Goal: Task Accomplishment & Management: Complete application form

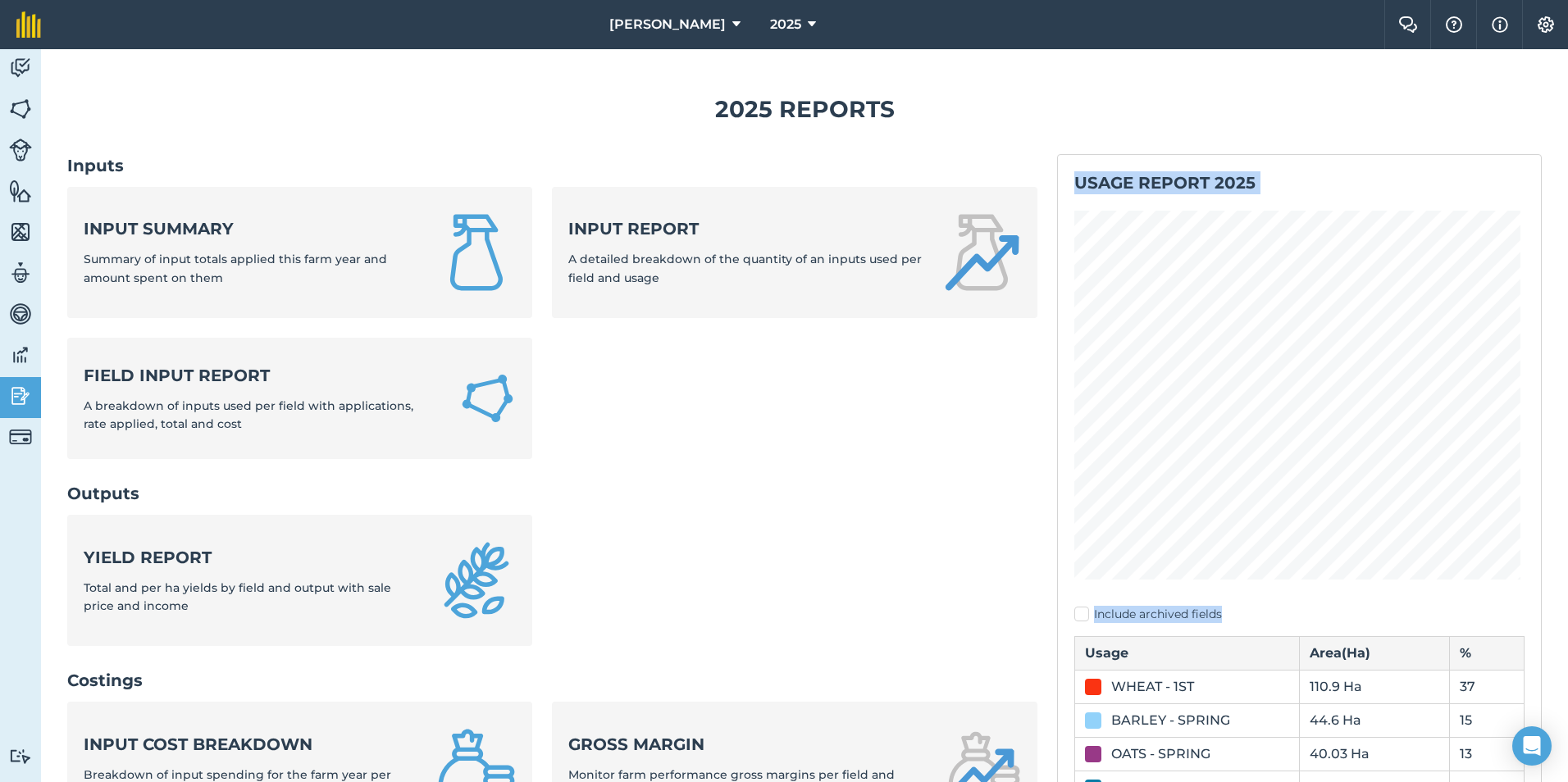
scroll to position [510, 0]
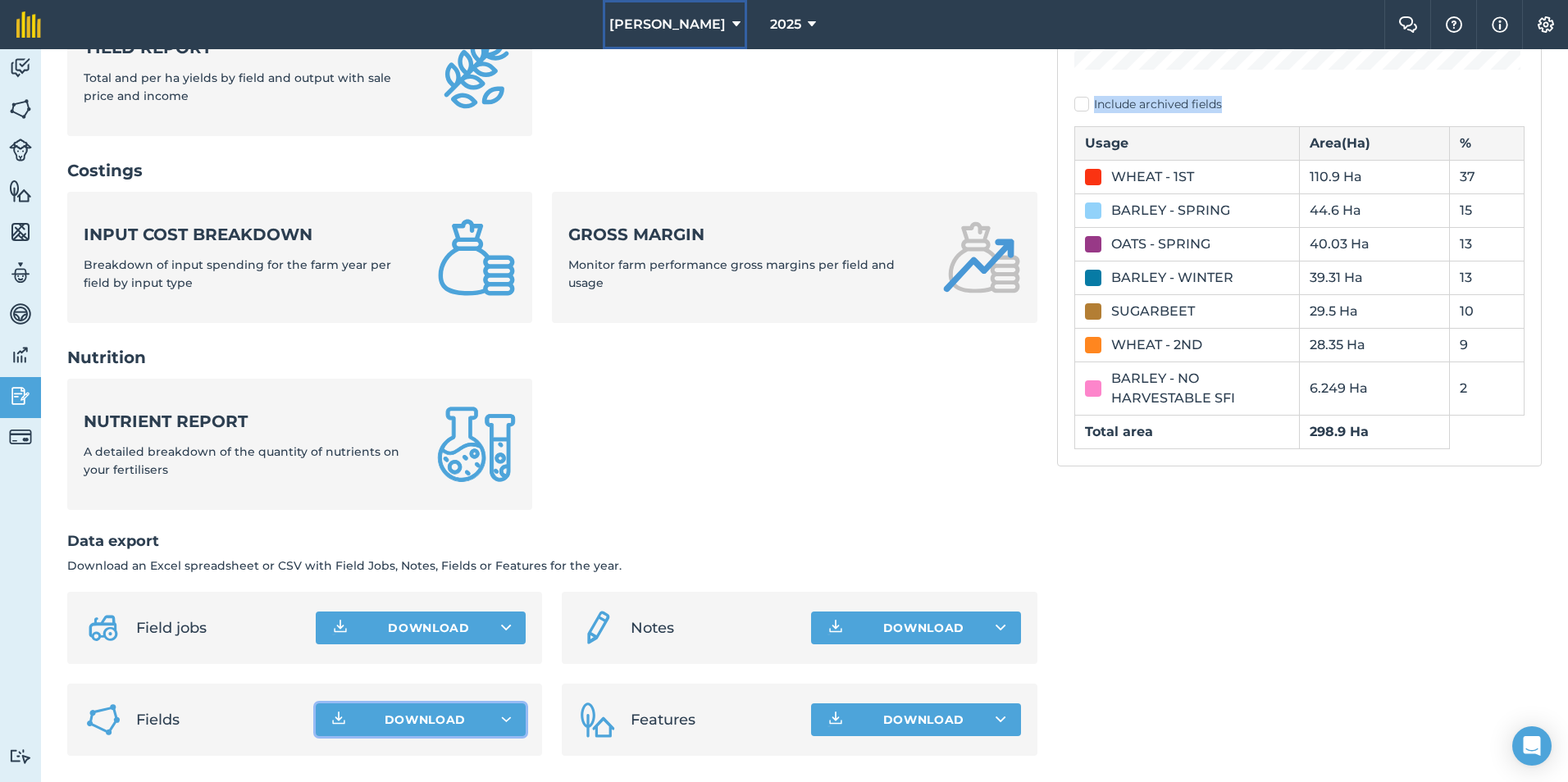
click at [732, 26] on icon at bounding box center [736, 24] width 8 height 20
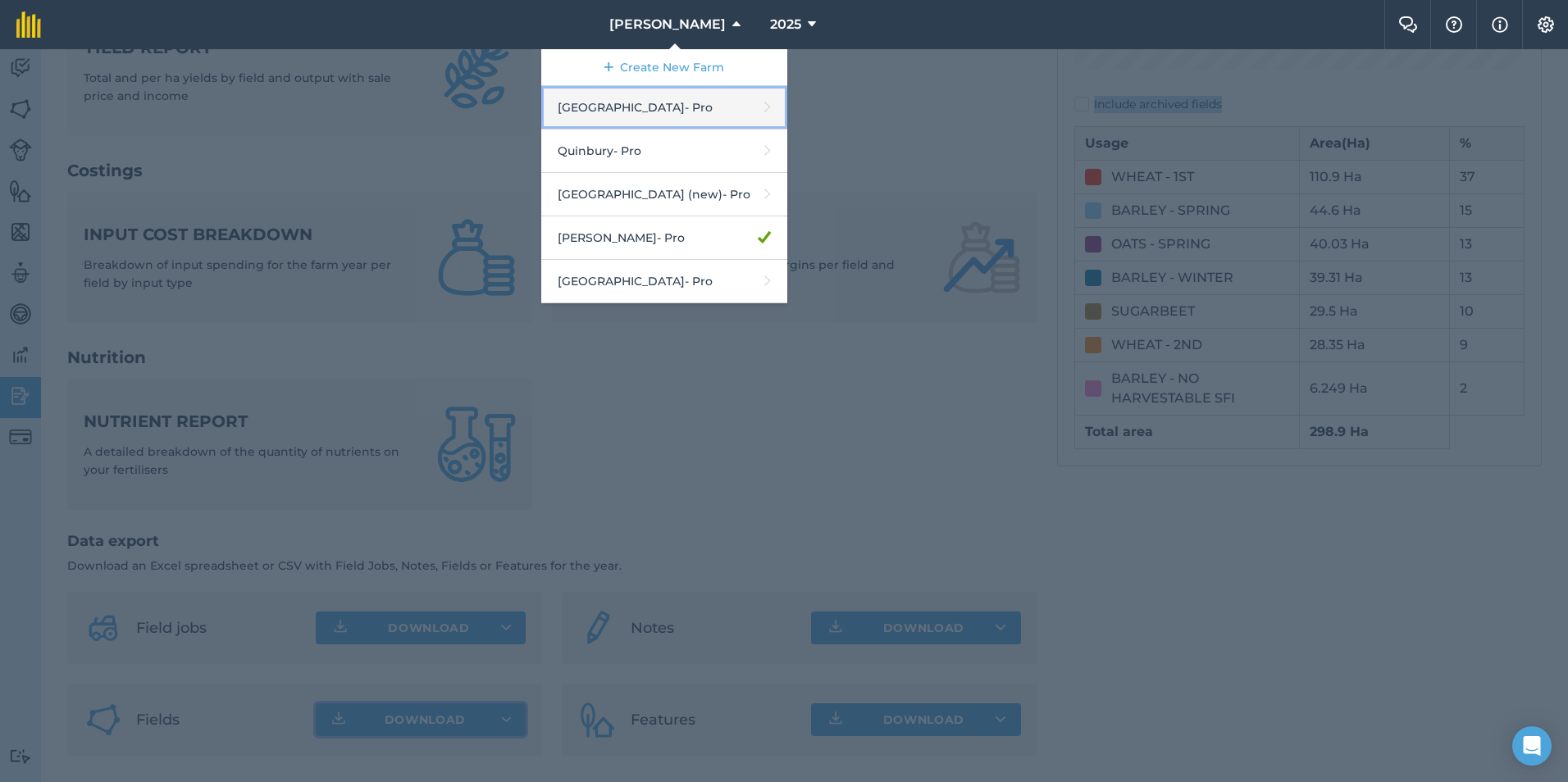
click at [621, 114] on link "Hyde Hall - Pro" at bounding box center [664, 107] width 246 height 44
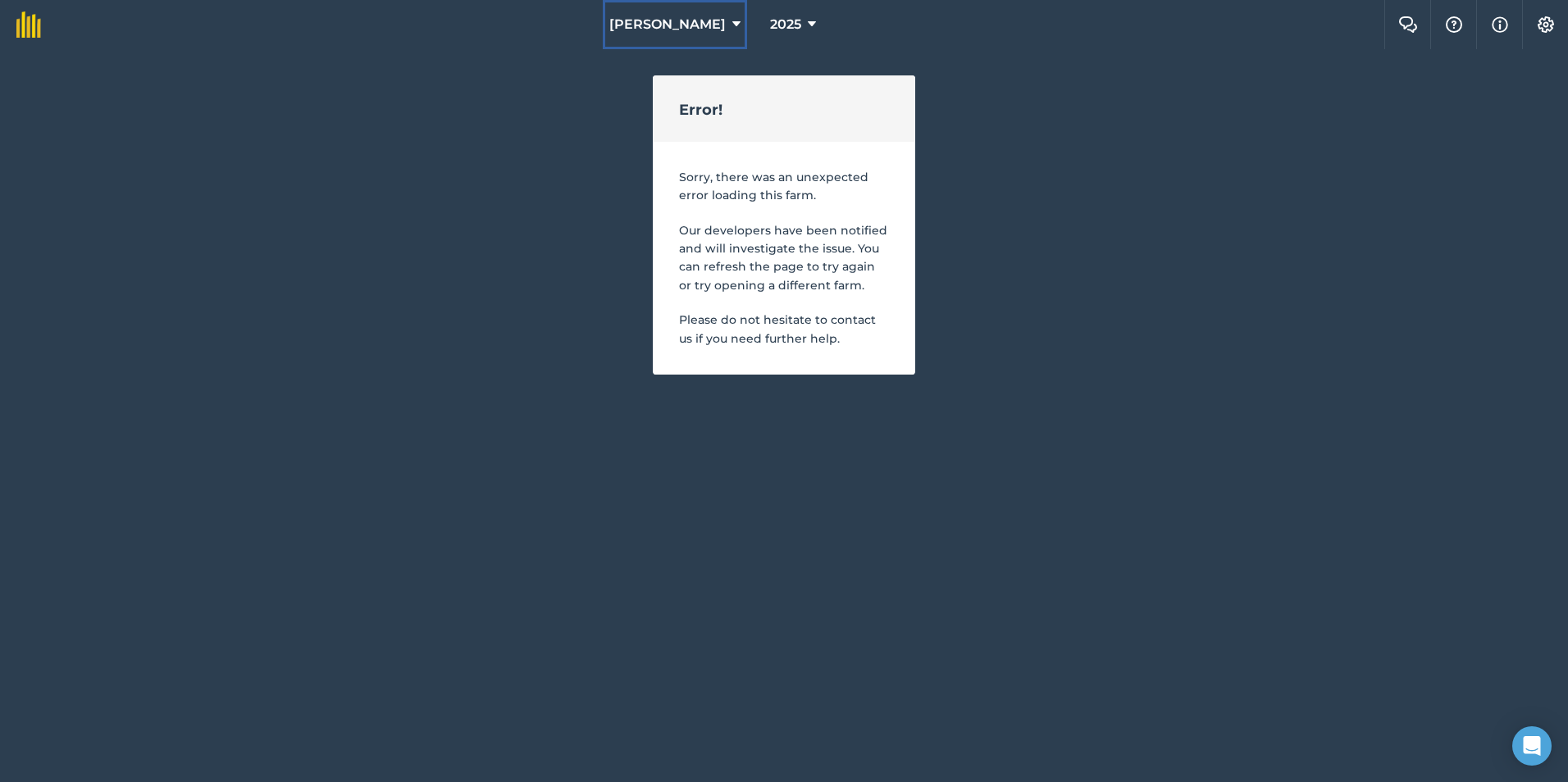
click at [691, 24] on span "[PERSON_NAME]" at bounding box center [668, 24] width 116 height 20
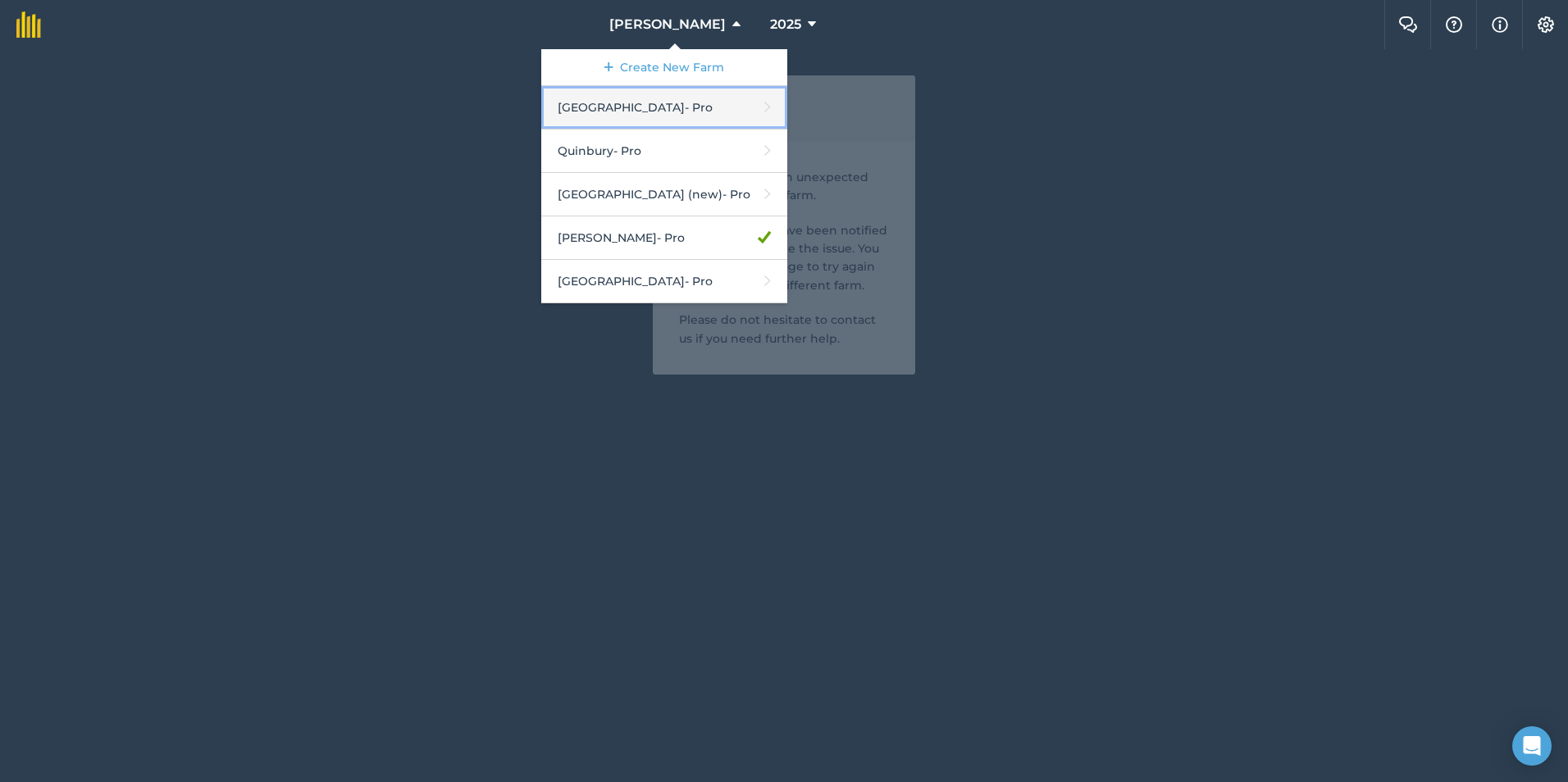
click at [627, 114] on link "Hyde Hall - Pro" at bounding box center [664, 107] width 246 height 44
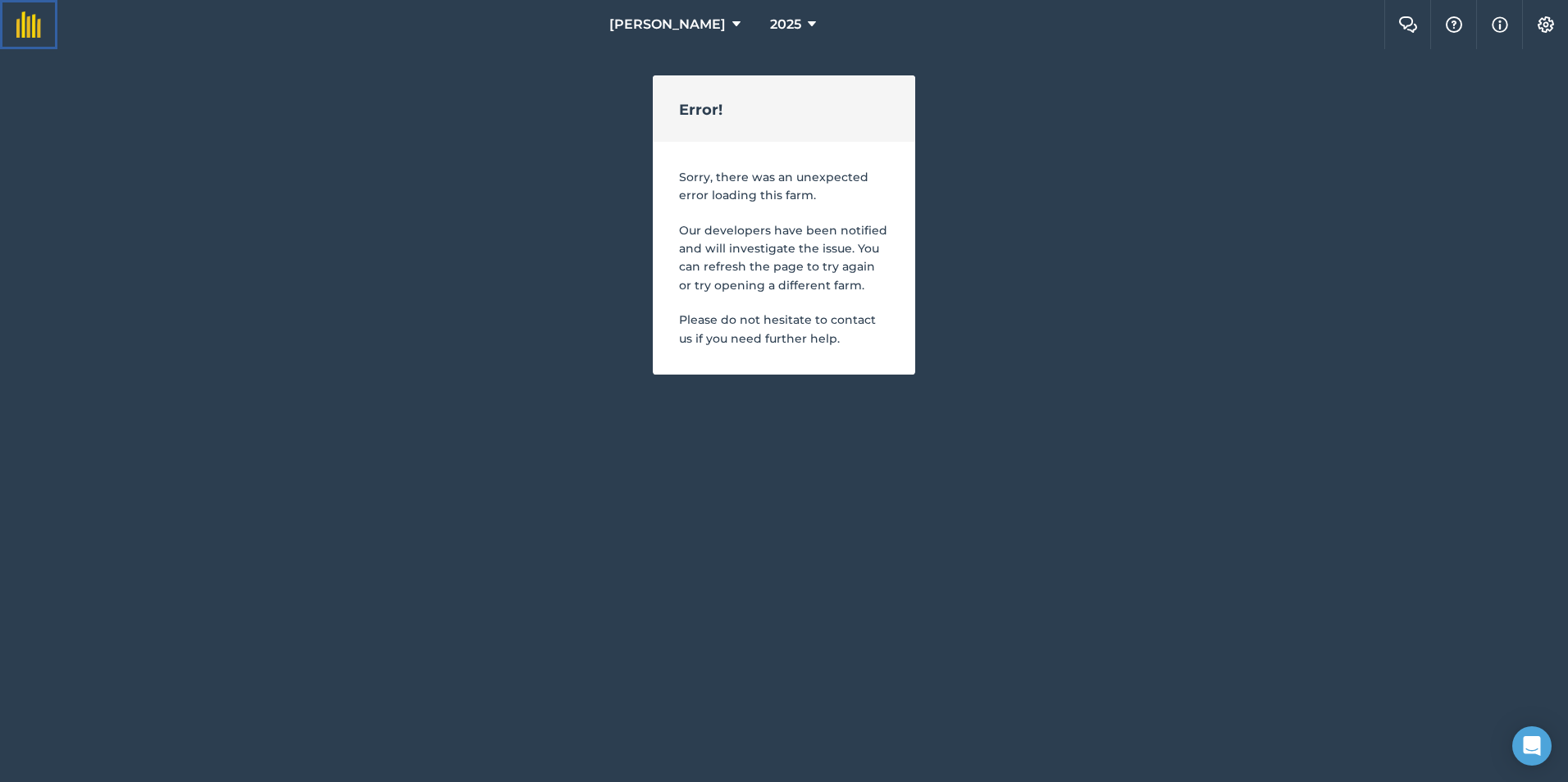
click at [27, 24] on img at bounding box center [28, 24] width 24 height 26
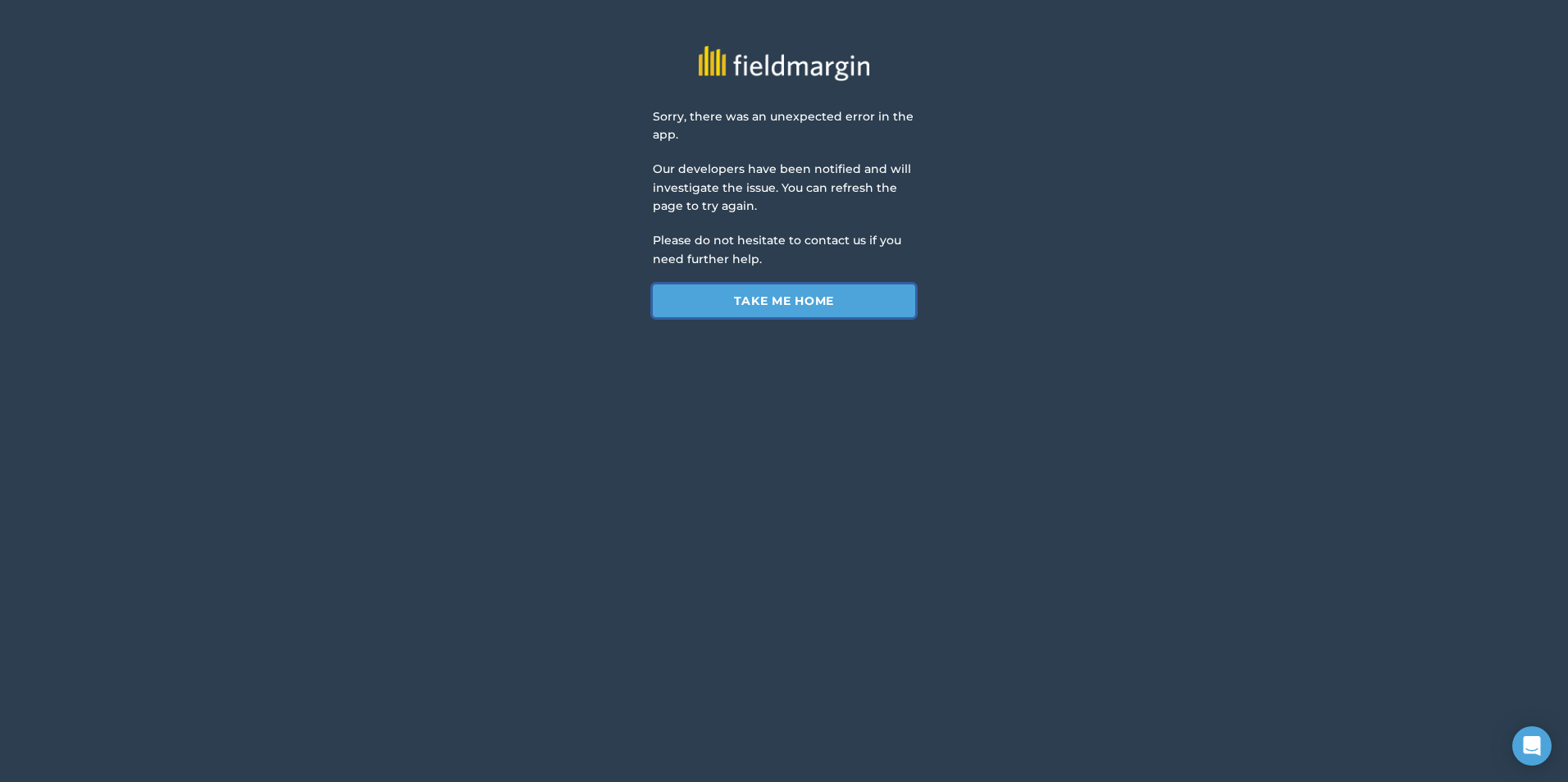
click at [693, 301] on link "Take me home" at bounding box center [783, 301] width 262 height 33
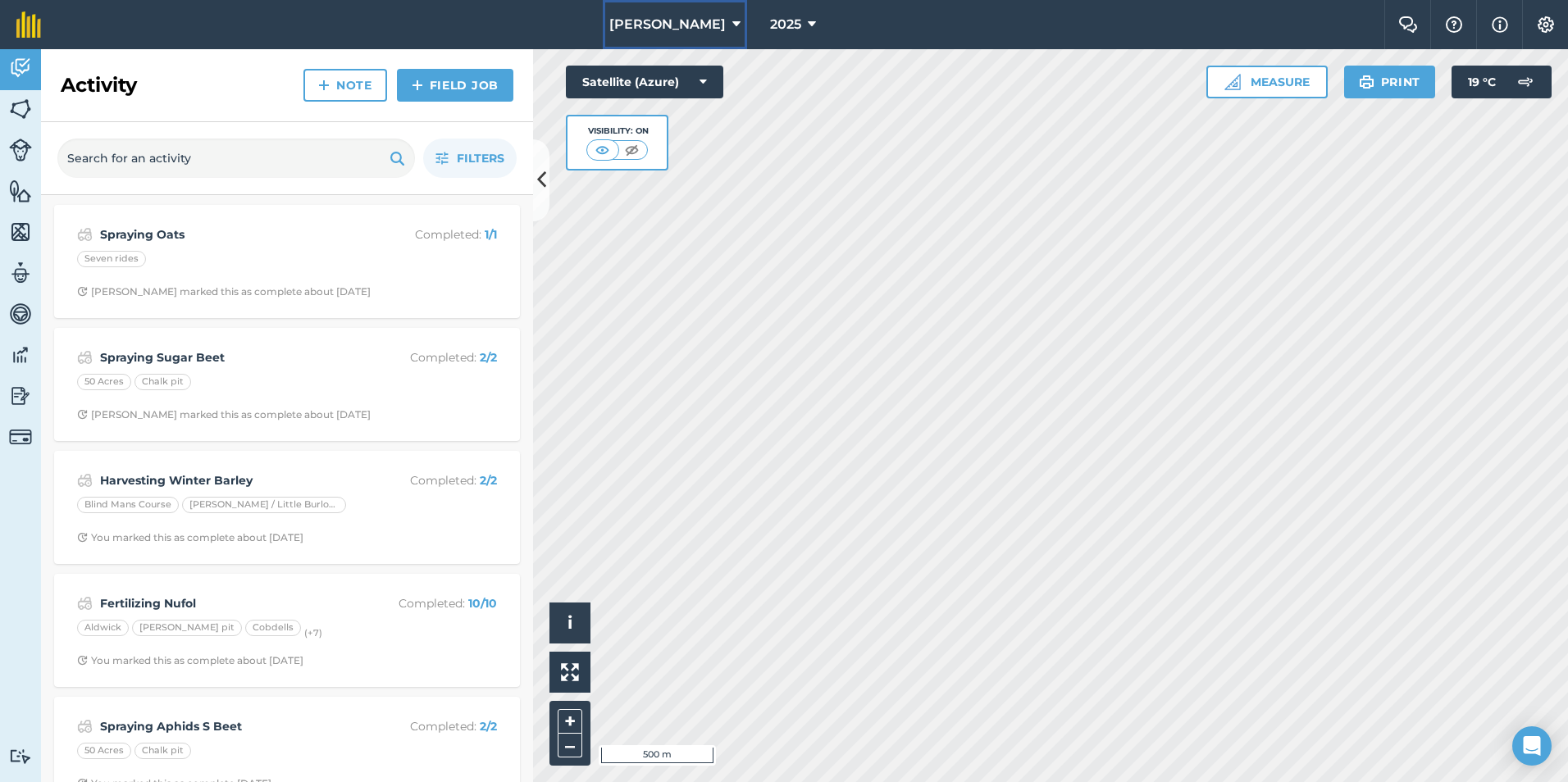
click at [704, 15] on button "[PERSON_NAME]" at bounding box center [675, 24] width 144 height 49
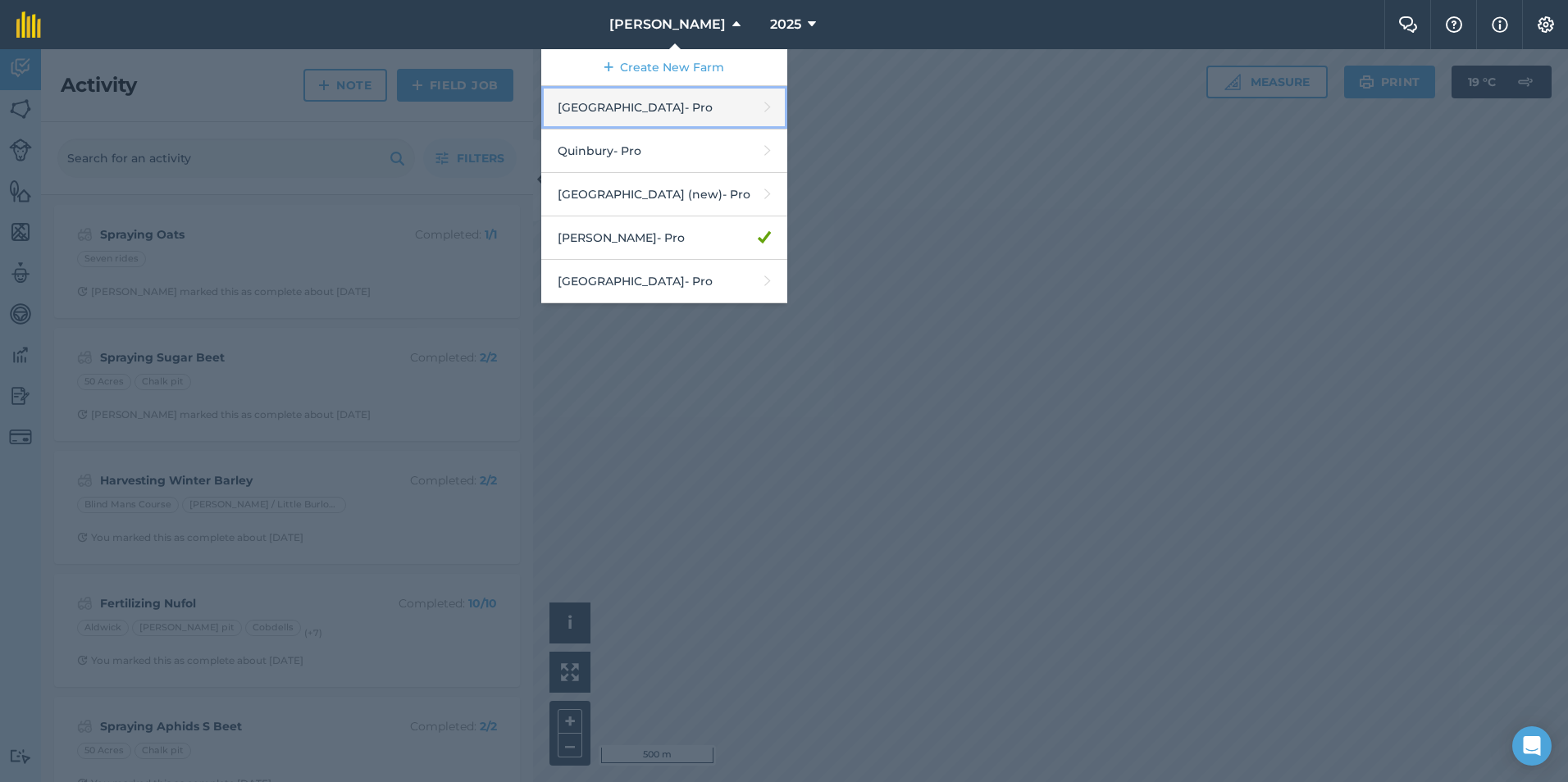
click at [704, 125] on link "Hyde Hall - Pro" at bounding box center [664, 107] width 246 height 44
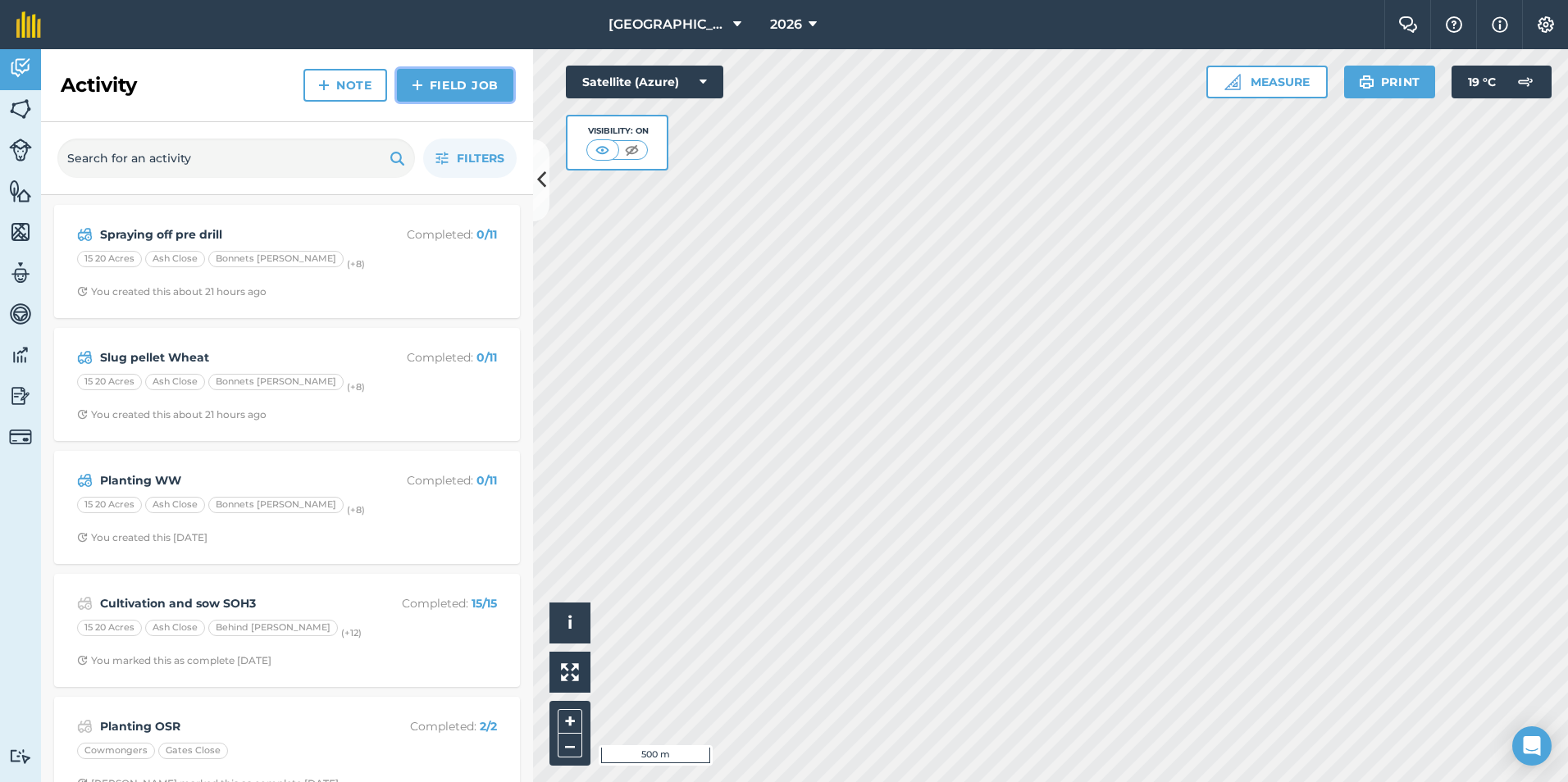
click at [441, 84] on link "Field Job" at bounding box center [456, 85] width 116 height 33
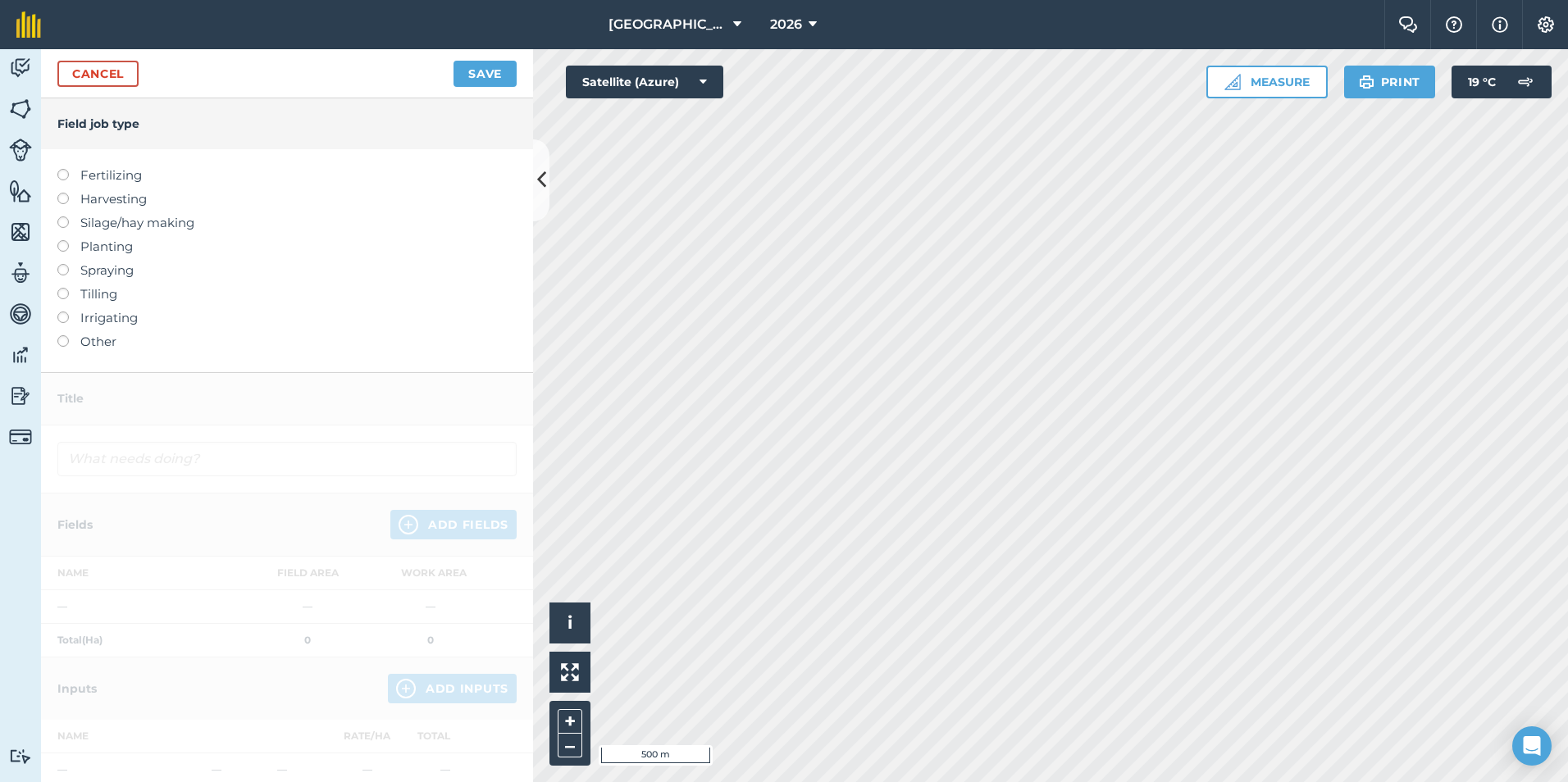
click at [113, 174] on label "Fertilizing" at bounding box center [286, 175] width 459 height 20
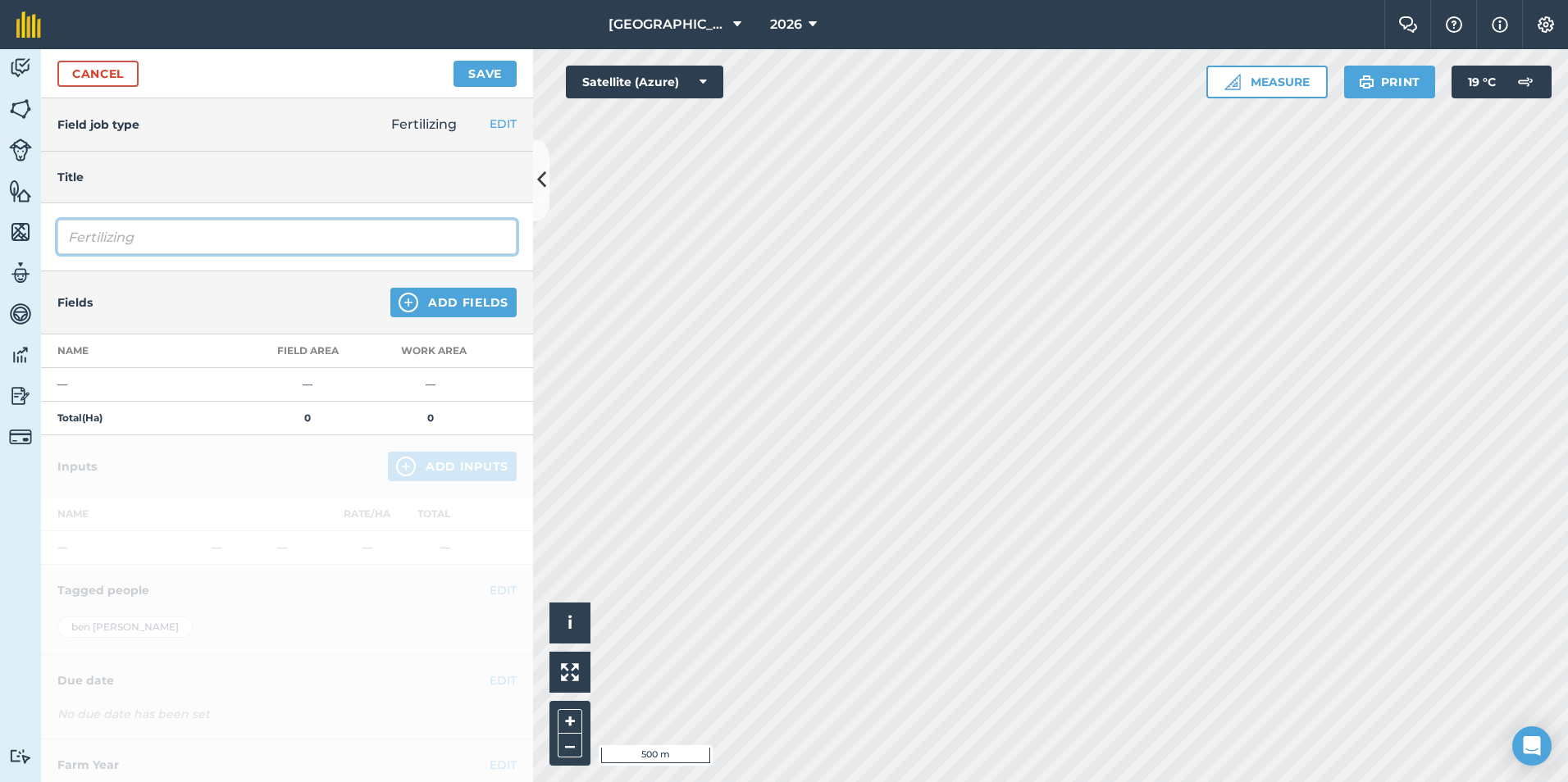
click at [181, 230] on input "Fertilizing" at bounding box center [286, 237] width 459 height 34
type input "Fertilizing OSR"
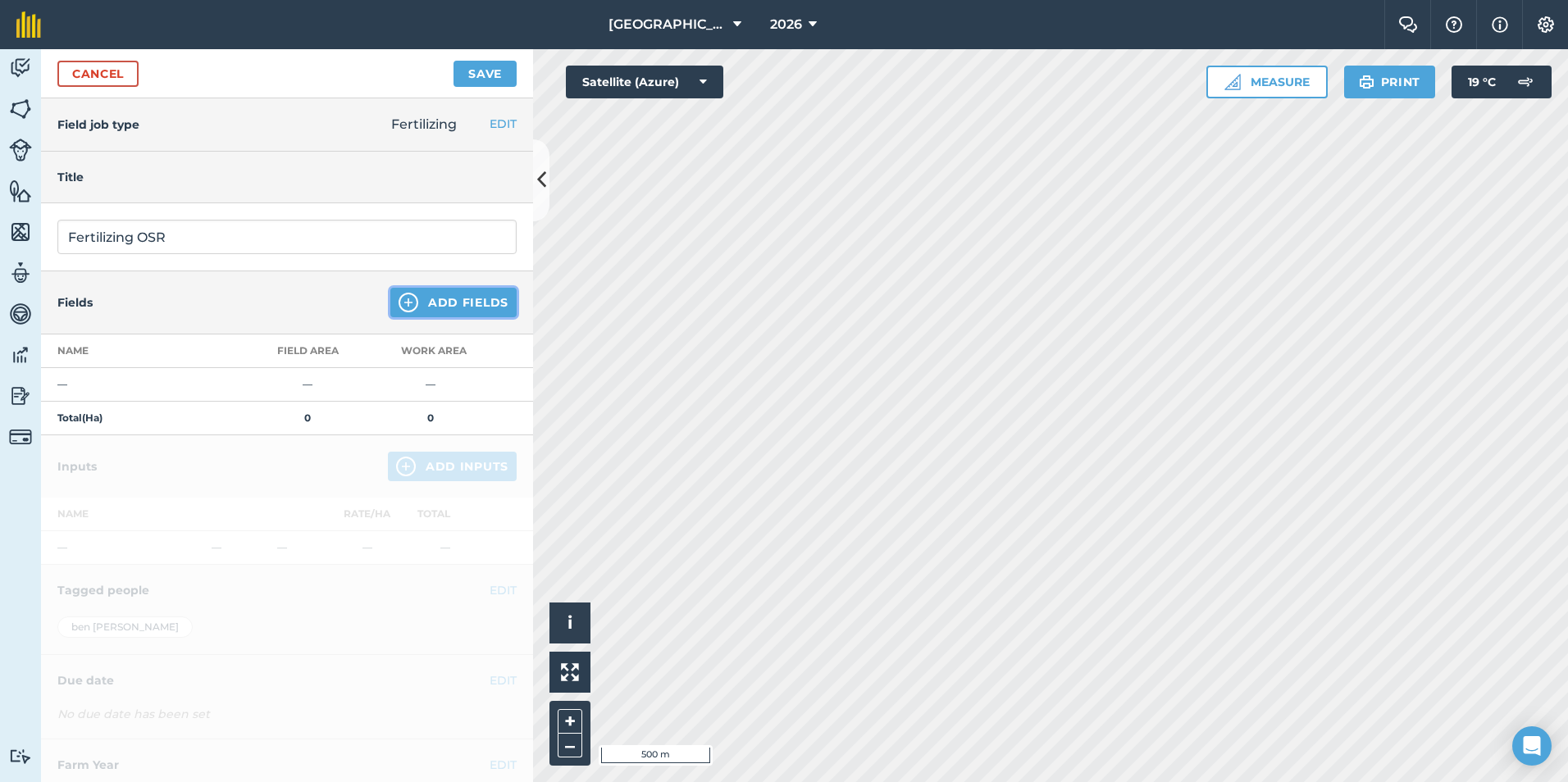
click at [418, 292] on button "Add Fields" at bounding box center [453, 302] width 126 height 30
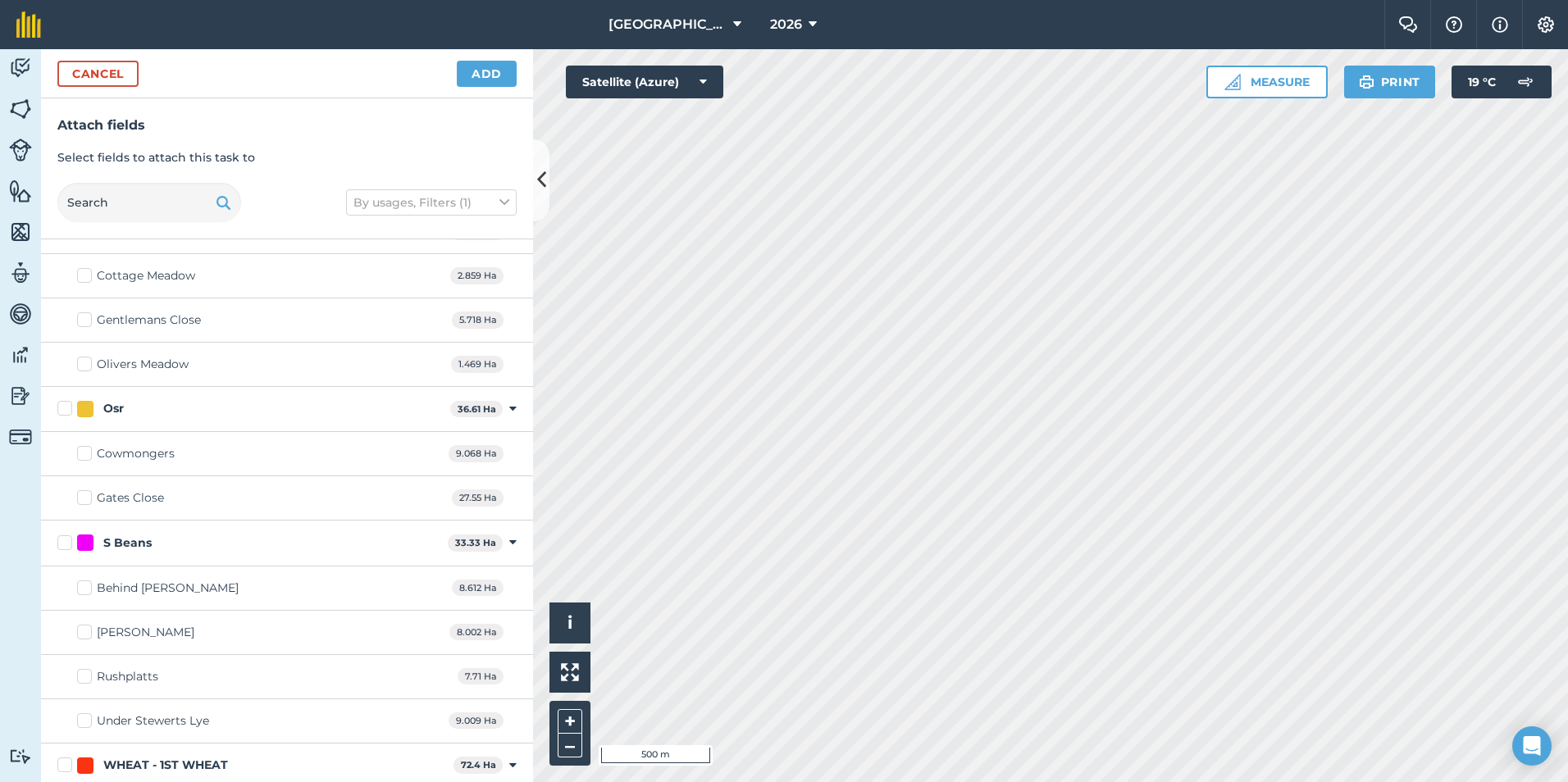
scroll to position [328, 0]
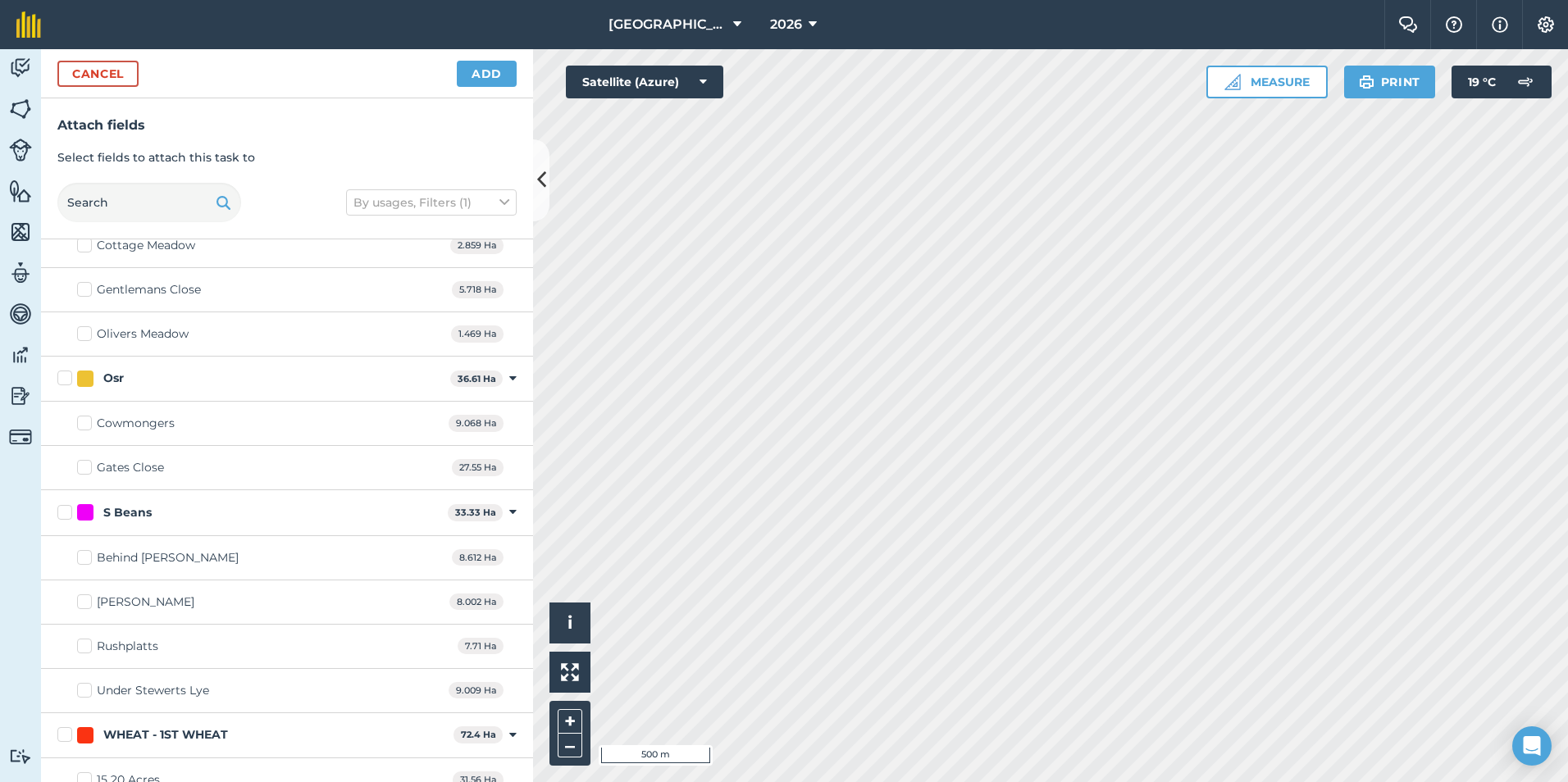
click at [60, 379] on label "Osr" at bounding box center [251, 378] width 387 height 17
click at [60, 379] on input "Osr" at bounding box center [63, 375] width 11 height 11
checkbox input "true"
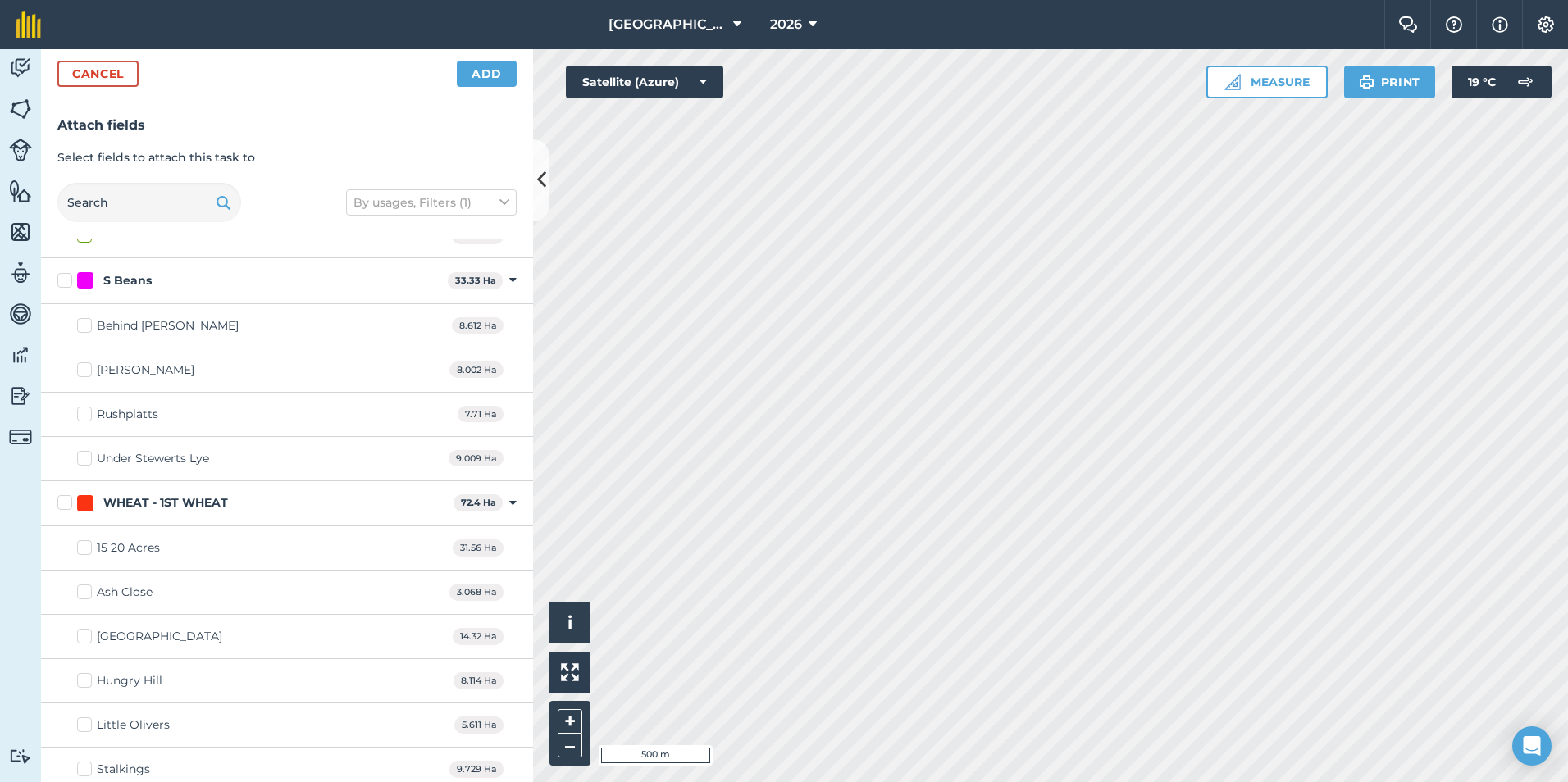
scroll to position [574, 0]
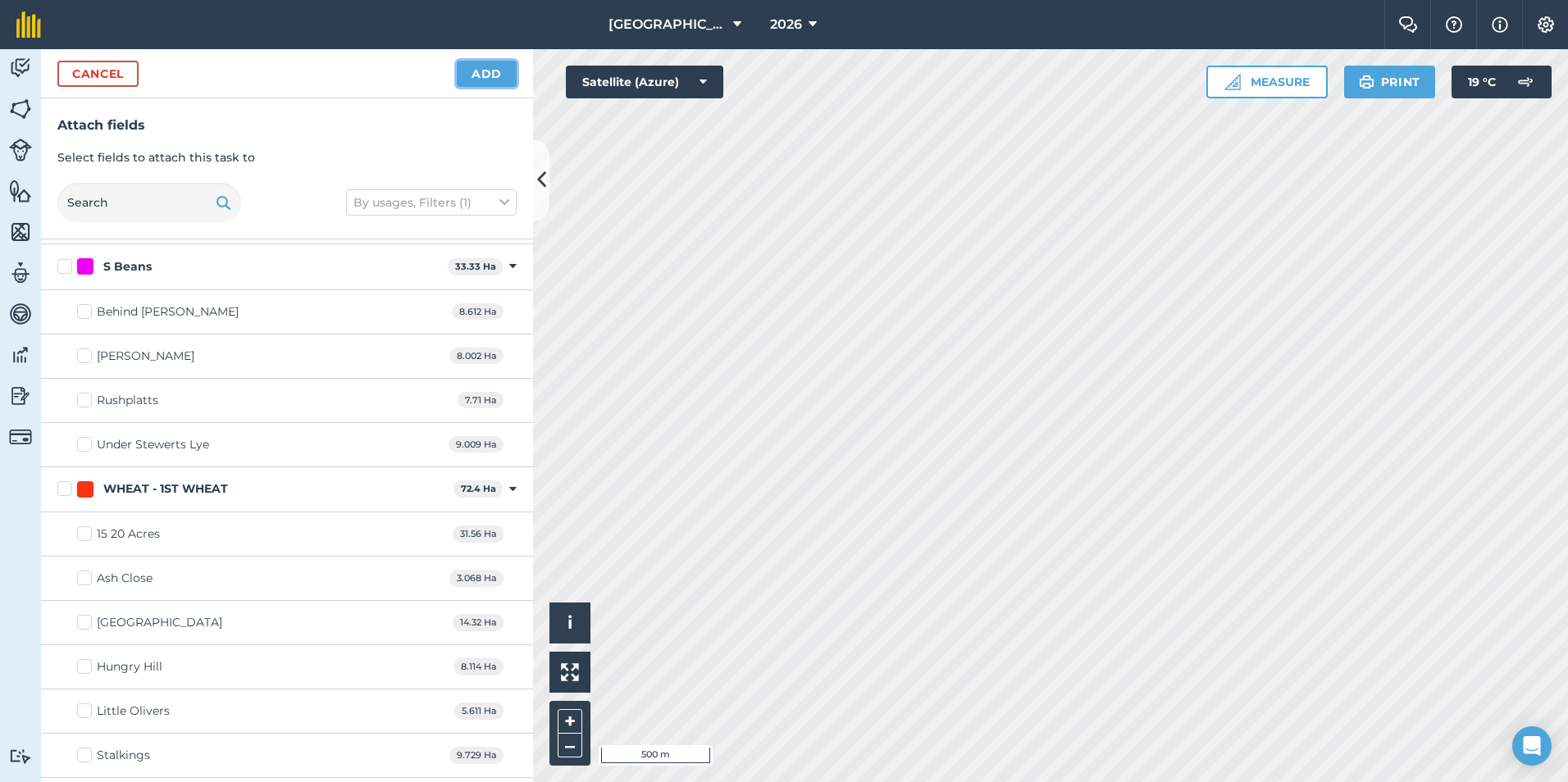
click at [491, 68] on button "Add" at bounding box center [486, 73] width 60 height 26
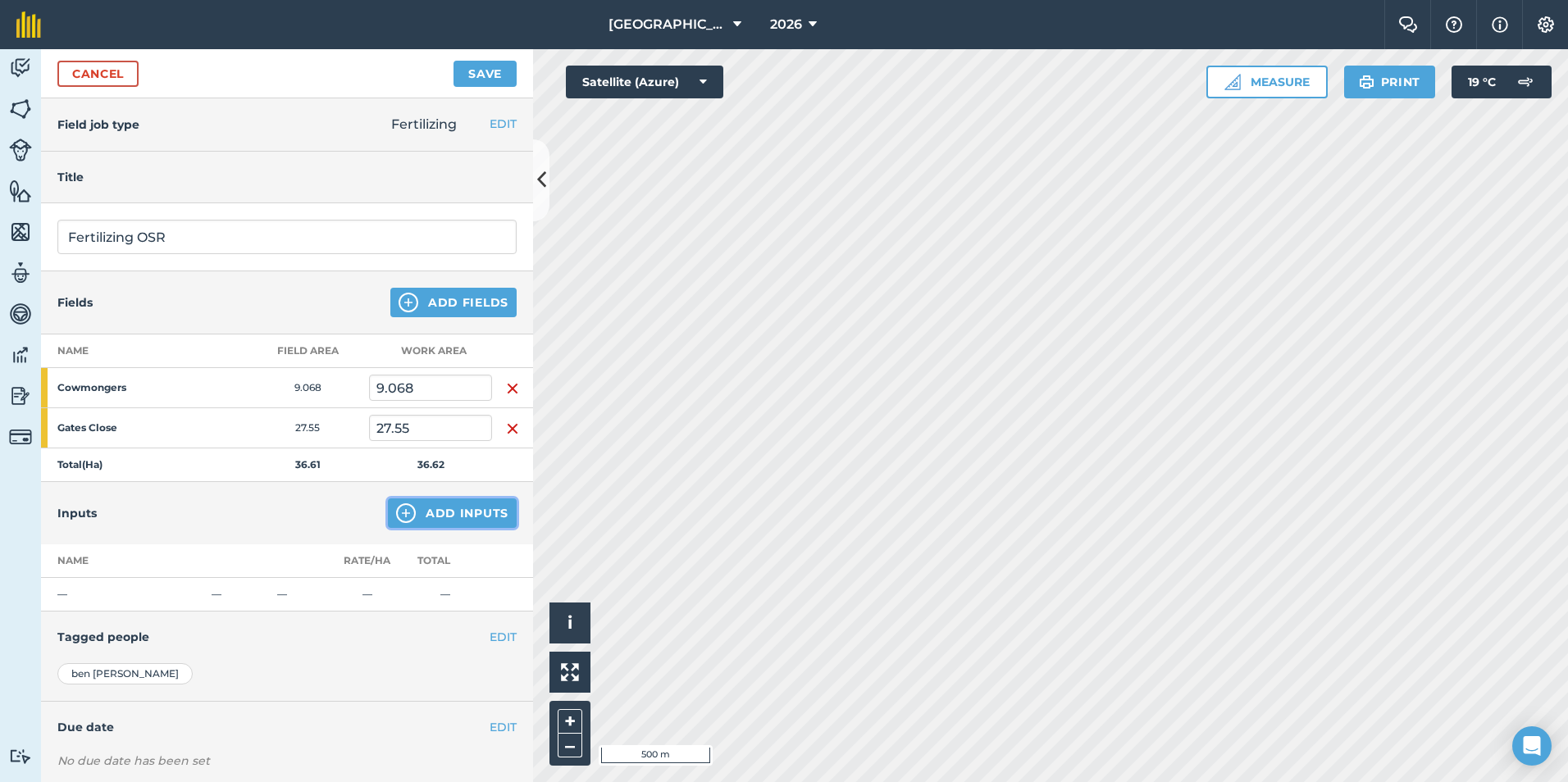
click at [434, 522] on button "Add Inputs" at bounding box center [452, 513] width 129 height 30
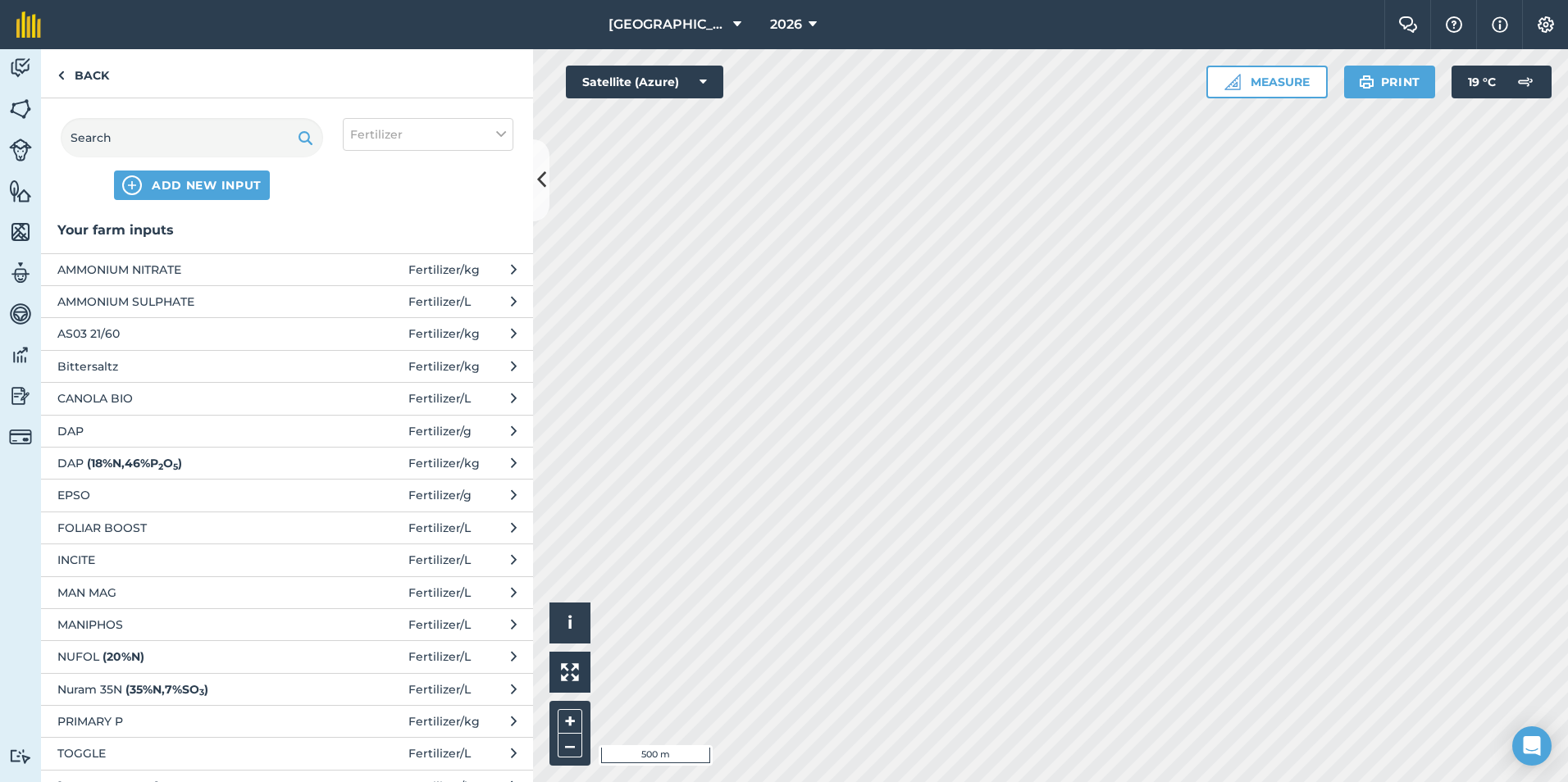
click at [511, 305] on icon at bounding box center [514, 302] width 5 height 18
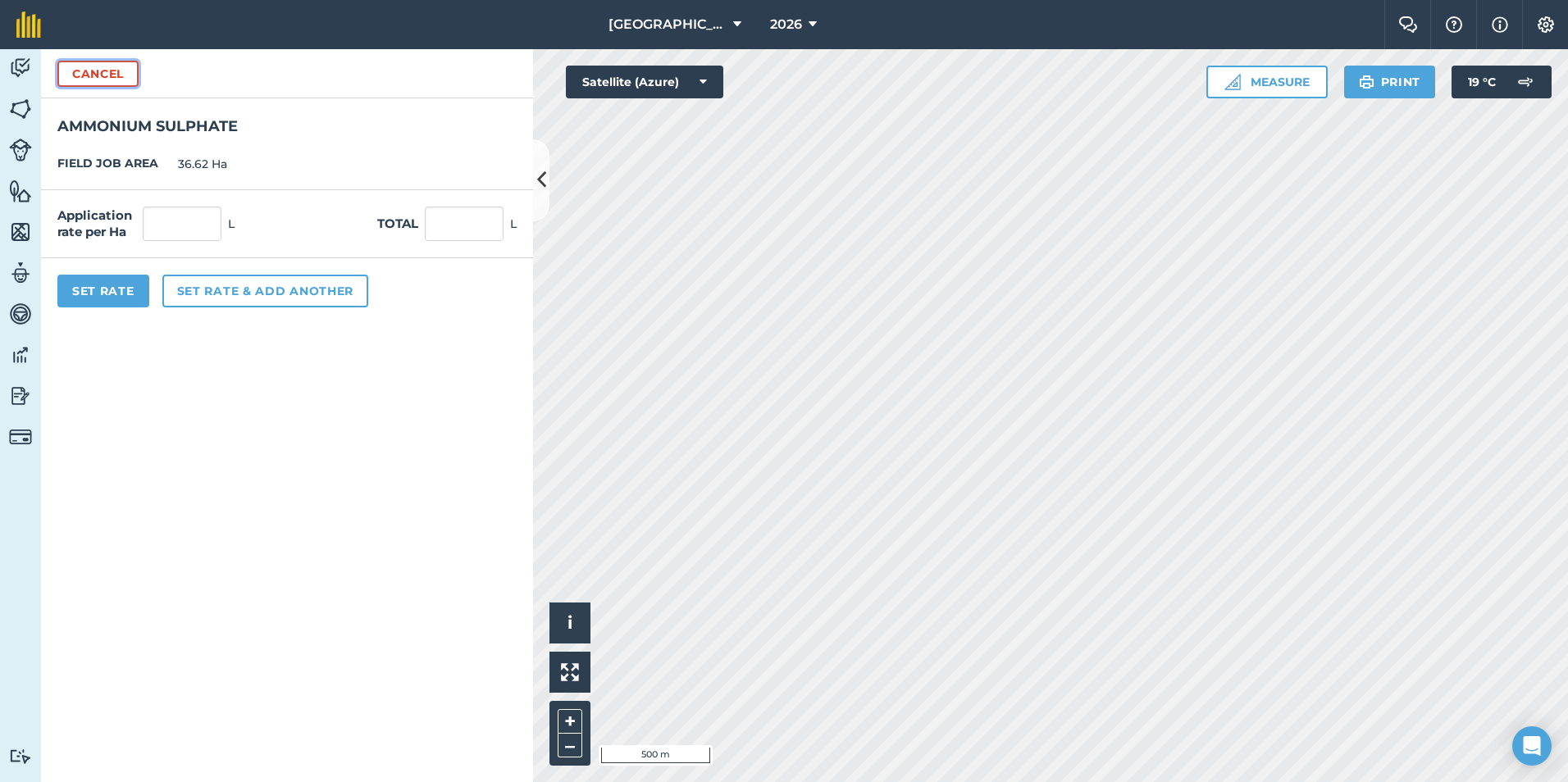
click at [103, 70] on button "Cancel" at bounding box center [98, 73] width 81 height 26
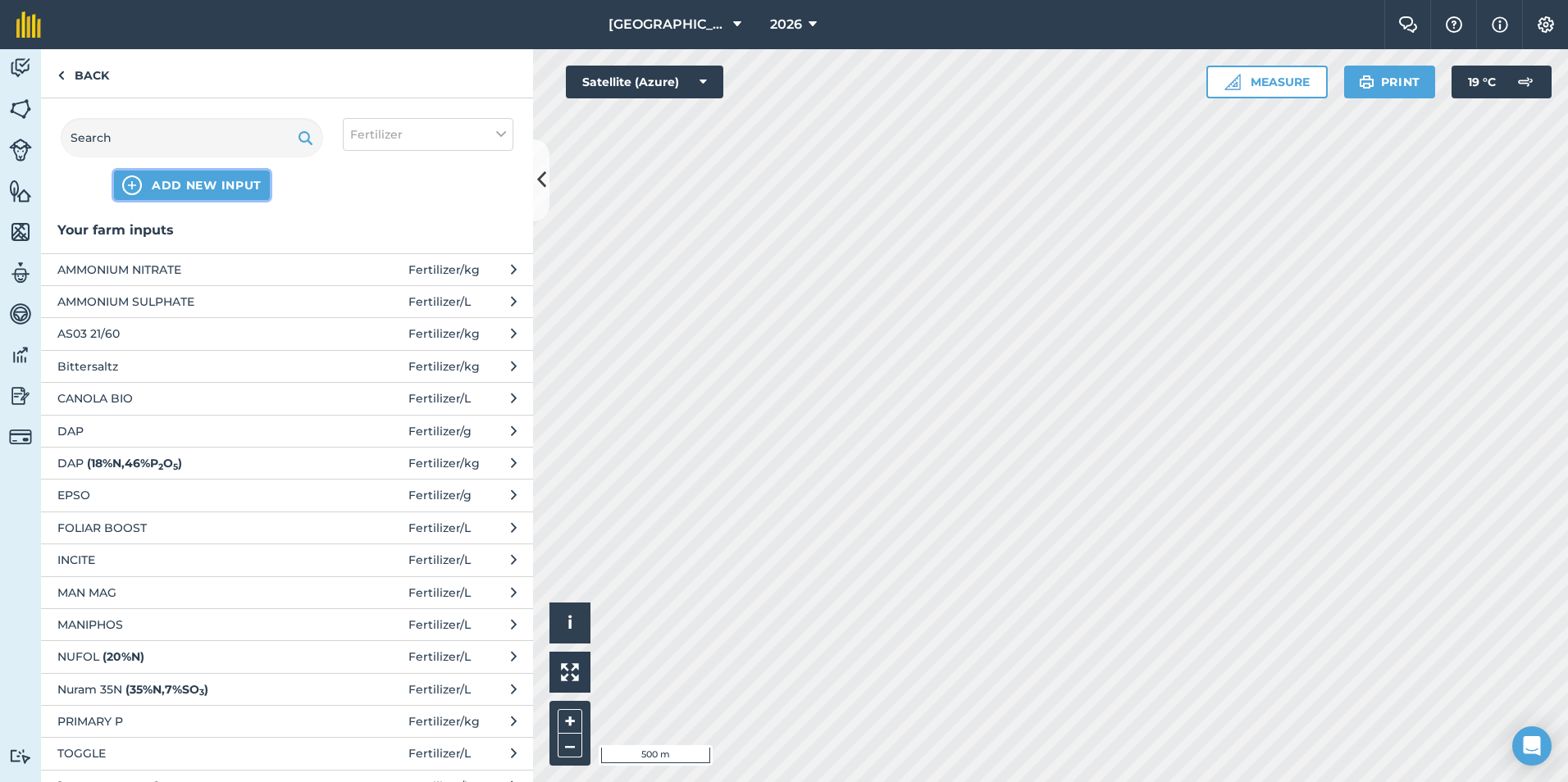
click at [168, 182] on span "ADD NEW INPUT" at bounding box center [207, 185] width 110 height 16
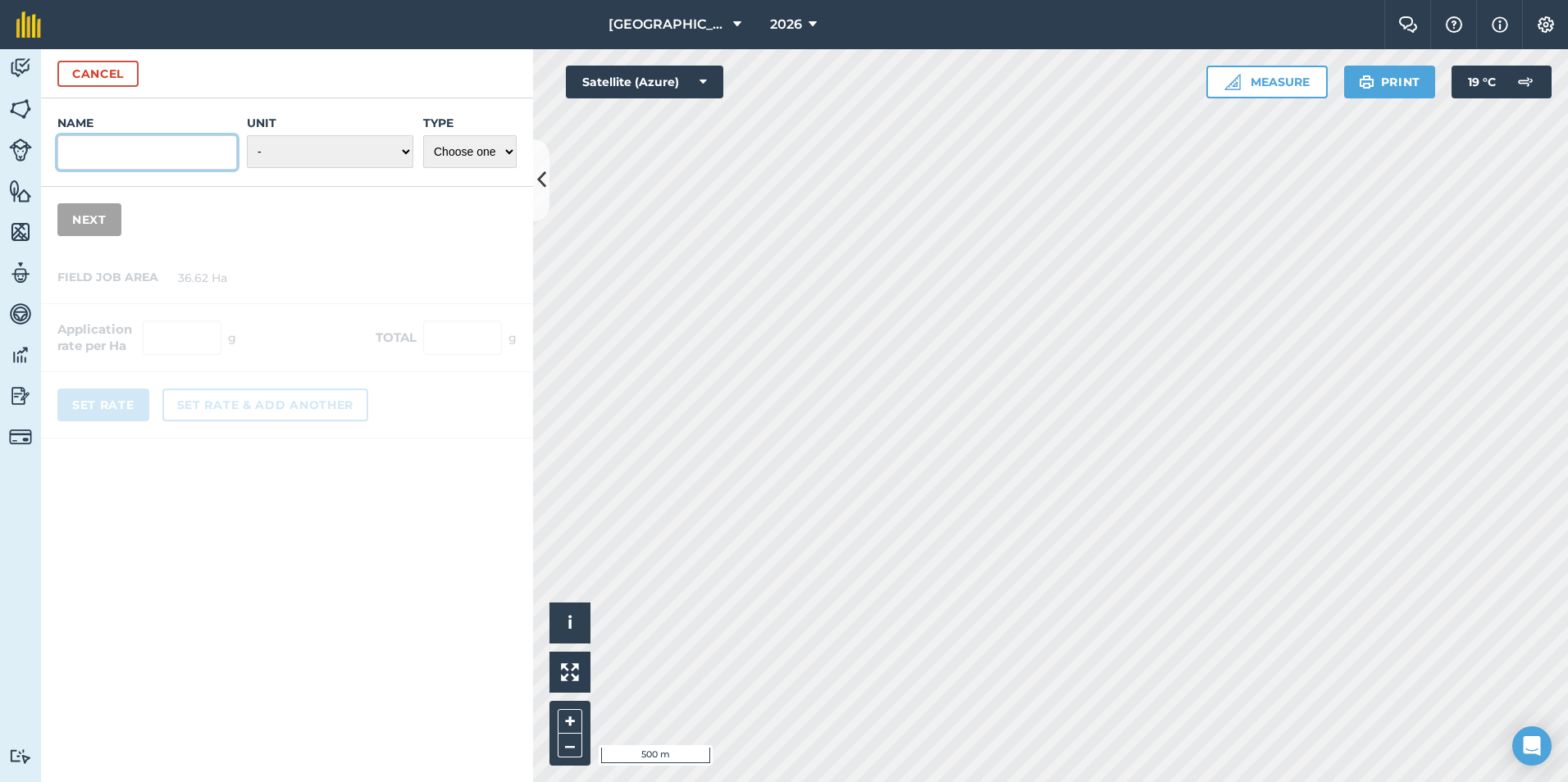
click at [177, 166] on input "Name" at bounding box center [147, 152] width 180 height 34
type input "N35 Liquid"
click at [270, 145] on select "- Grams/g Kilograms/kg Metric tonnes/t Millilitres/ml Litres/L Ounces/oz Pounds…" at bounding box center [330, 151] width 166 height 33
select select "LITRES"
click at [247, 135] on select "- Grams/g Kilograms/kg Metric tonnes/t Millilitres/ml Litres/L Ounces/oz Pounds…" at bounding box center [330, 151] width 166 height 33
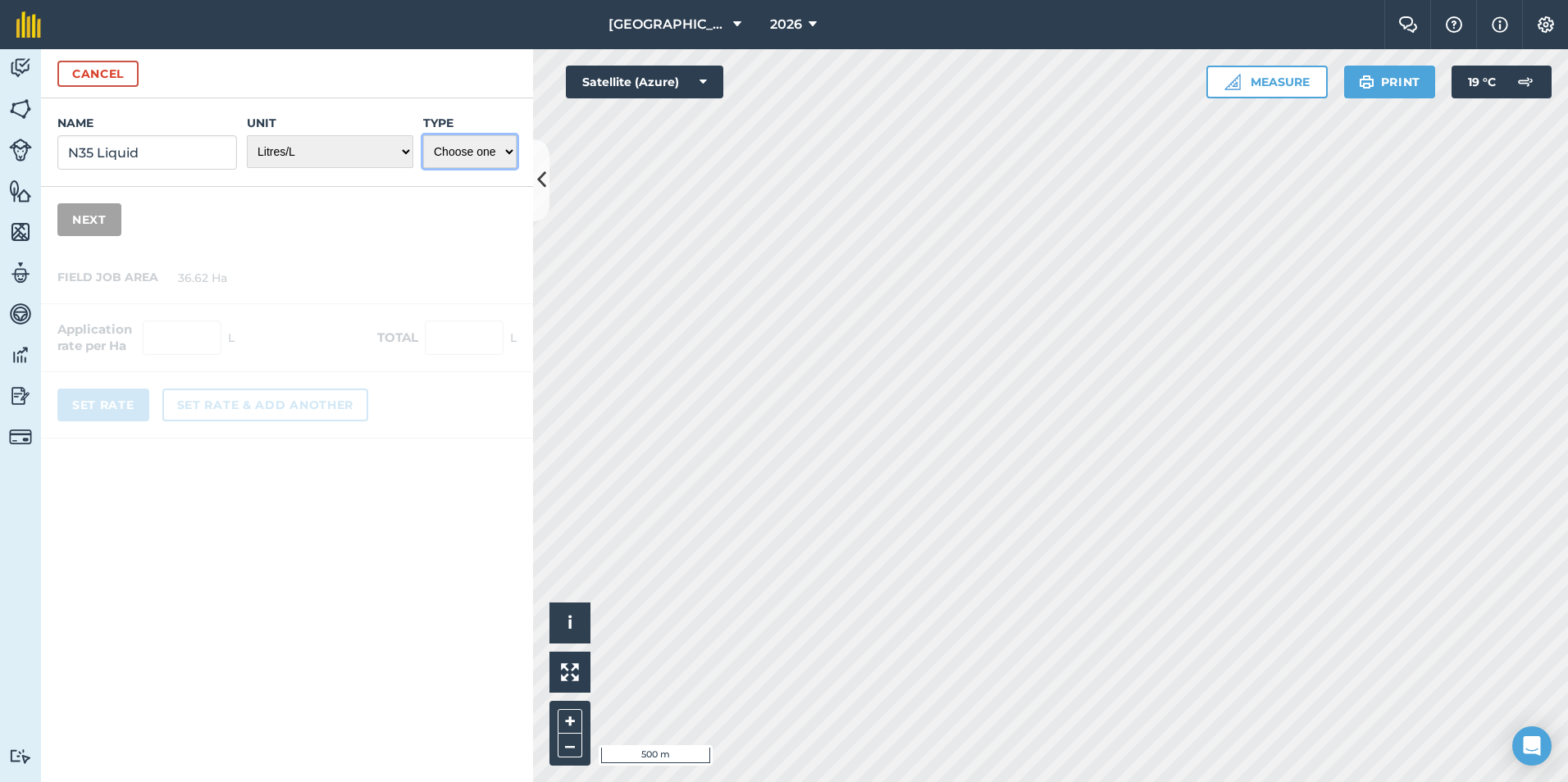
click at [454, 156] on select "Choose one Fertilizer Seed Spray Fuel Other" at bounding box center [470, 151] width 93 height 33
select select "FERTILIZER"
click at [423, 135] on select "Choose one Fertilizer Seed Spray Fuel Other" at bounding box center [470, 151] width 93 height 33
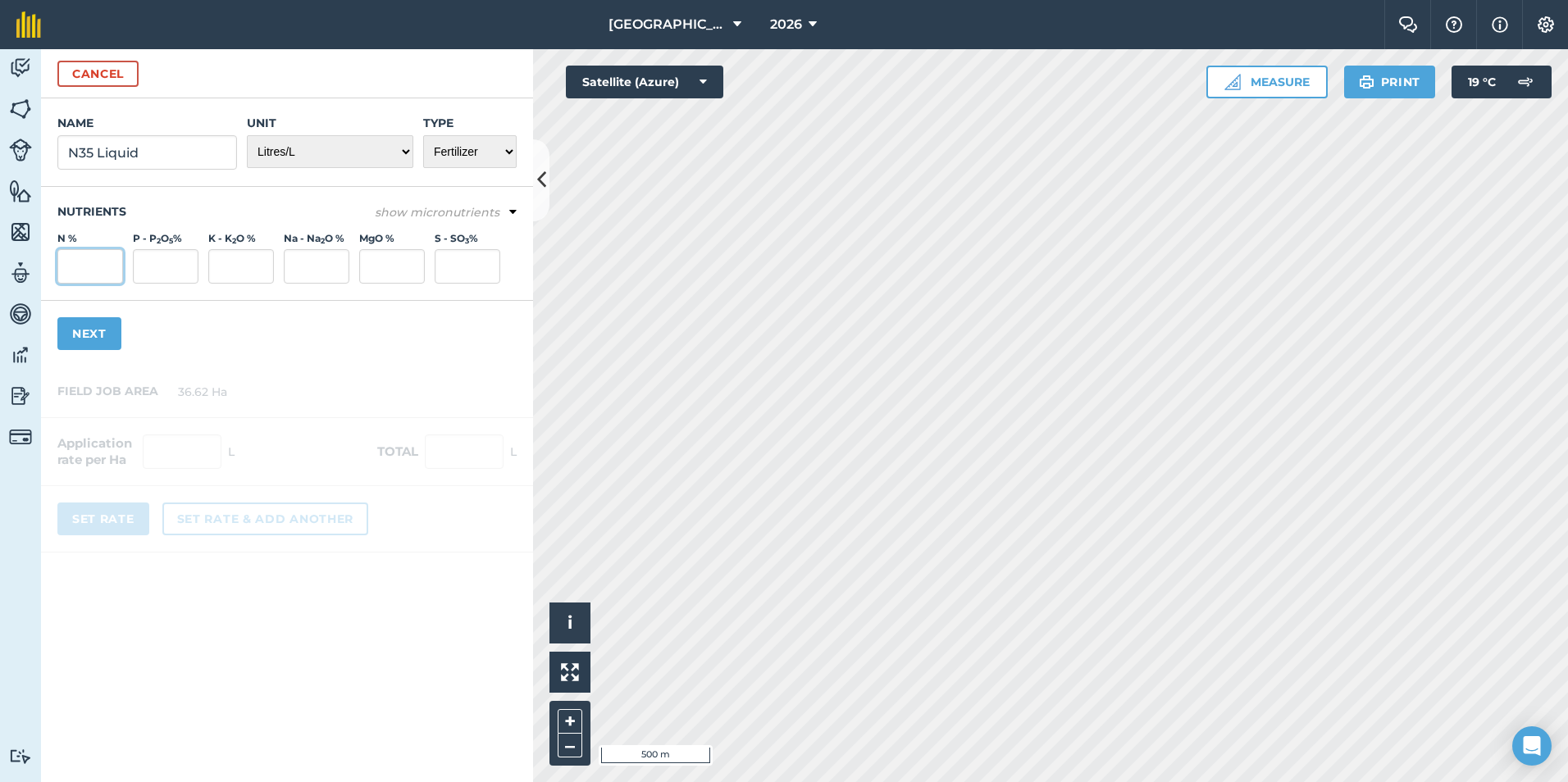
click at [96, 272] on input "N %" at bounding box center [89, 267] width 65 height 34
type input "35"
click at [461, 258] on input "S - SO 3 %" at bounding box center [467, 267] width 65 height 34
type input "7"
click at [85, 344] on button "Next" at bounding box center [89, 334] width 64 height 33
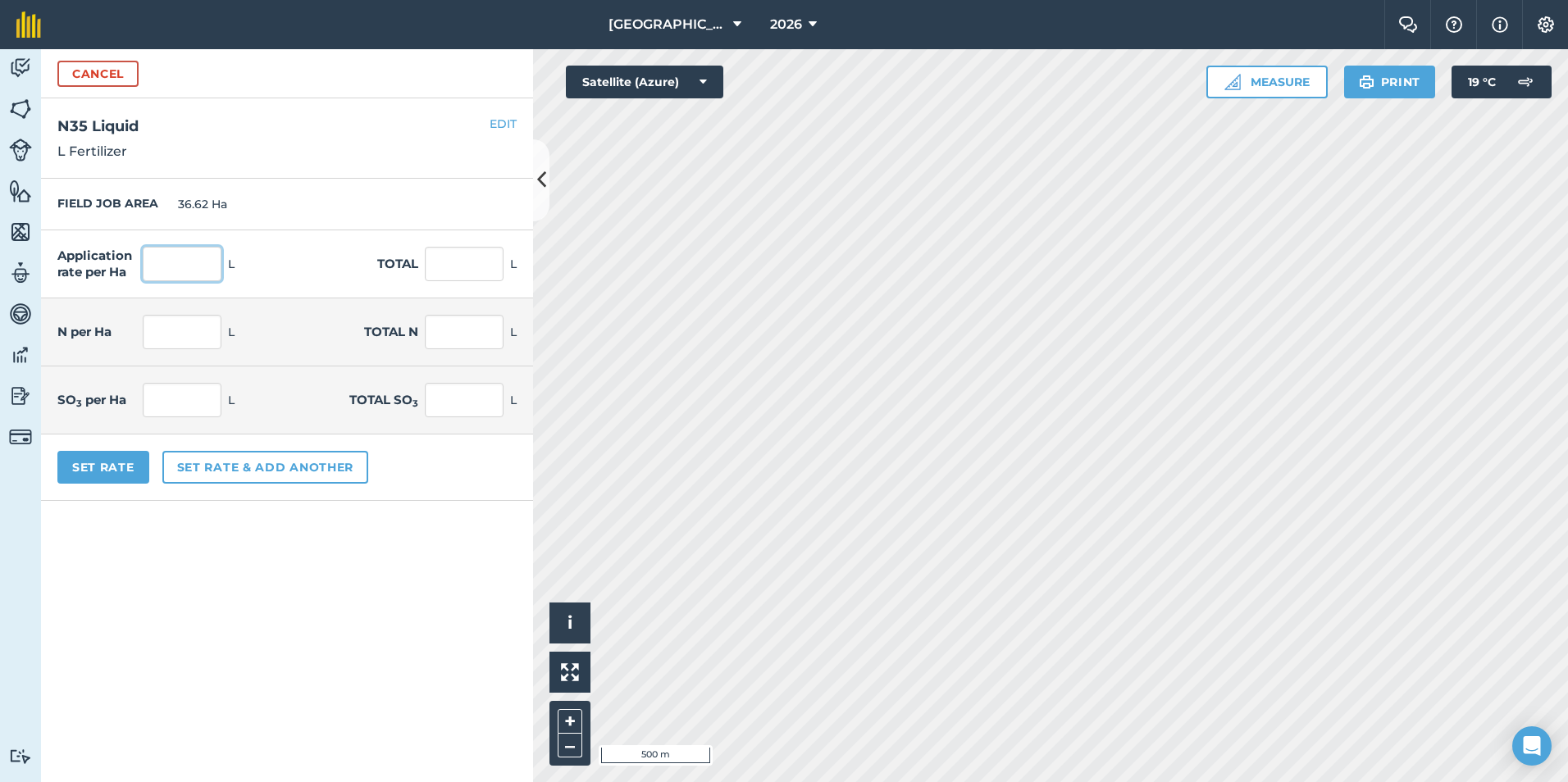
click at [191, 262] on input "text" at bounding box center [182, 264] width 79 height 34
type input "30"
type input "1,098.6"
type input "10.5"
type input "384.51"
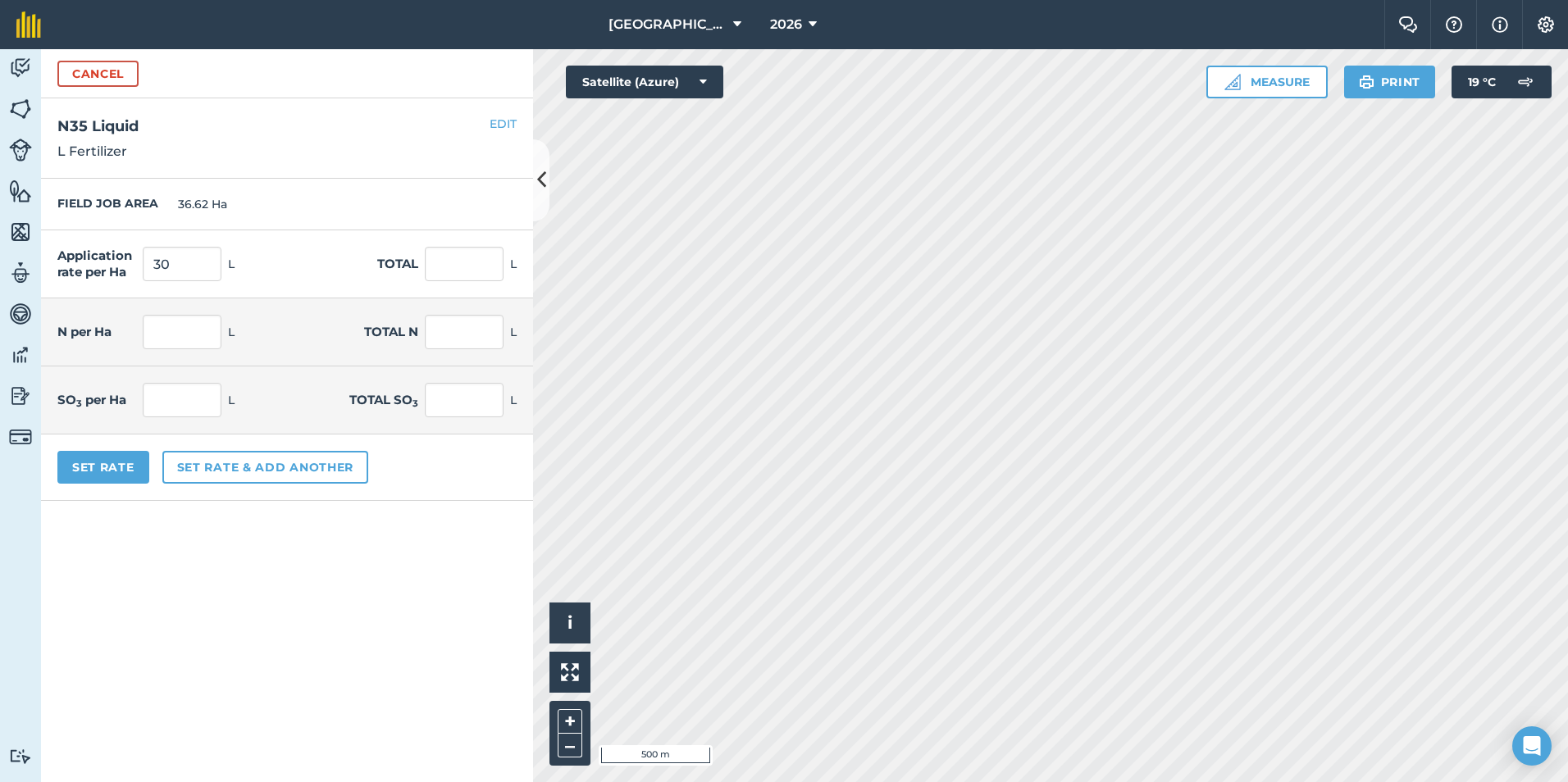
type input "2.1"
type input "76.902"
click at [297, 201] on div "FIELD JOB AREA 36.62 Ha" at bounding box center [287, 205] width 492 height 52
click at [99, 465] on button "Set Rate" at bounding box center [103, 467] width 92 height 33
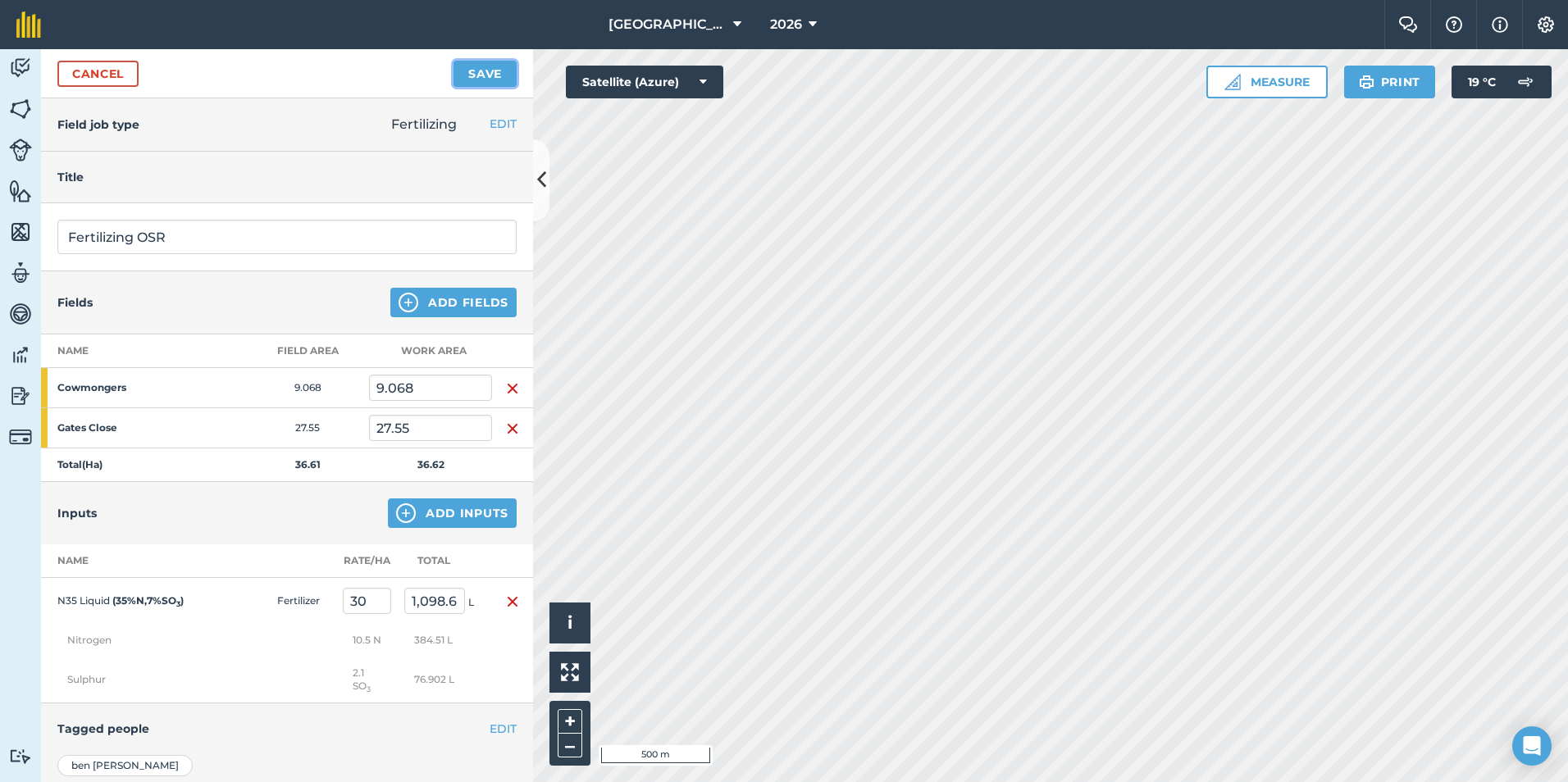
click at [465, 76] on button "Save" at bounding box center [485, 73] width 64 height 26
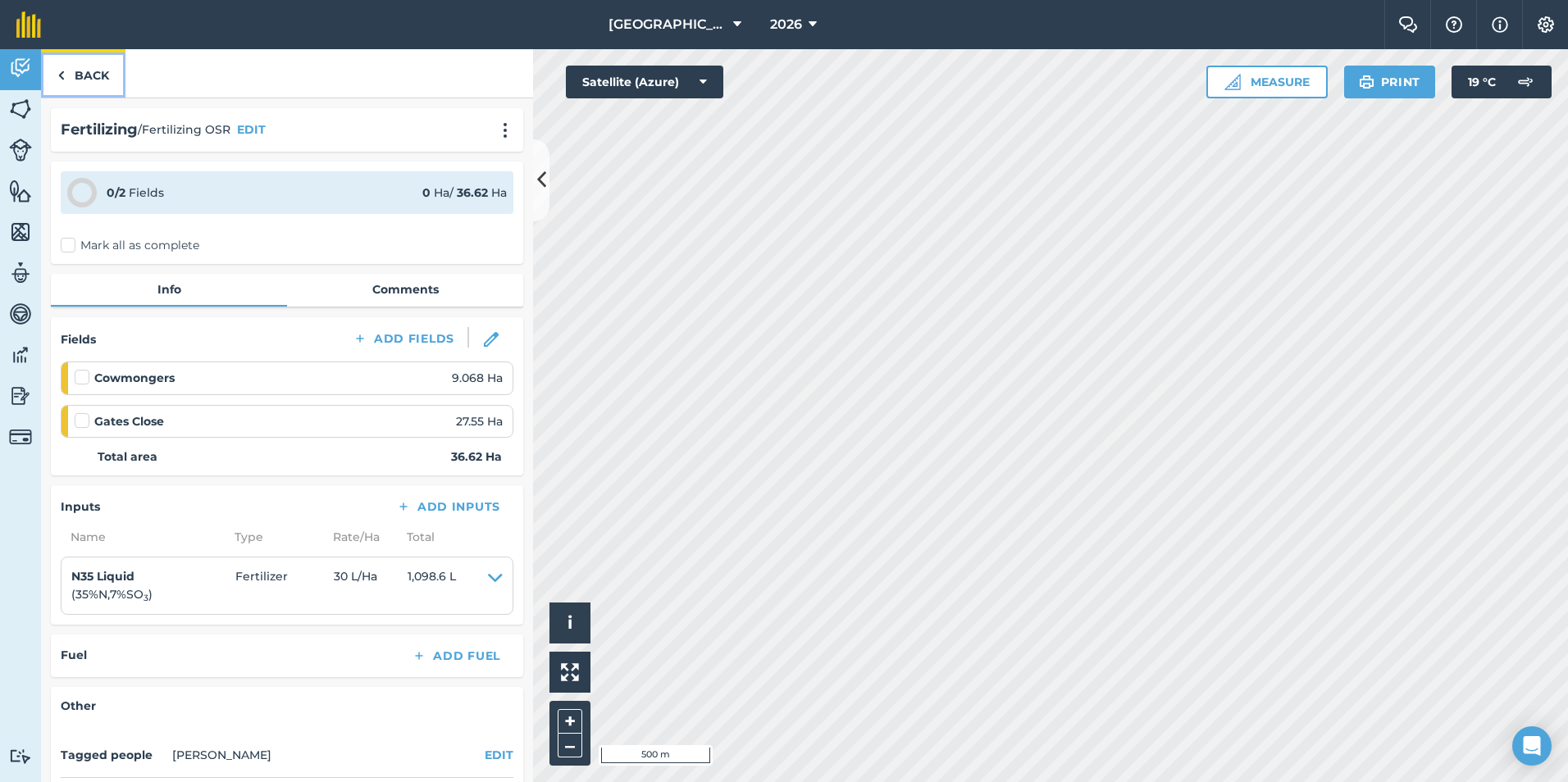
click at [72, 74] on link "Back" at bounding box center [83, 73] width 84 height 48
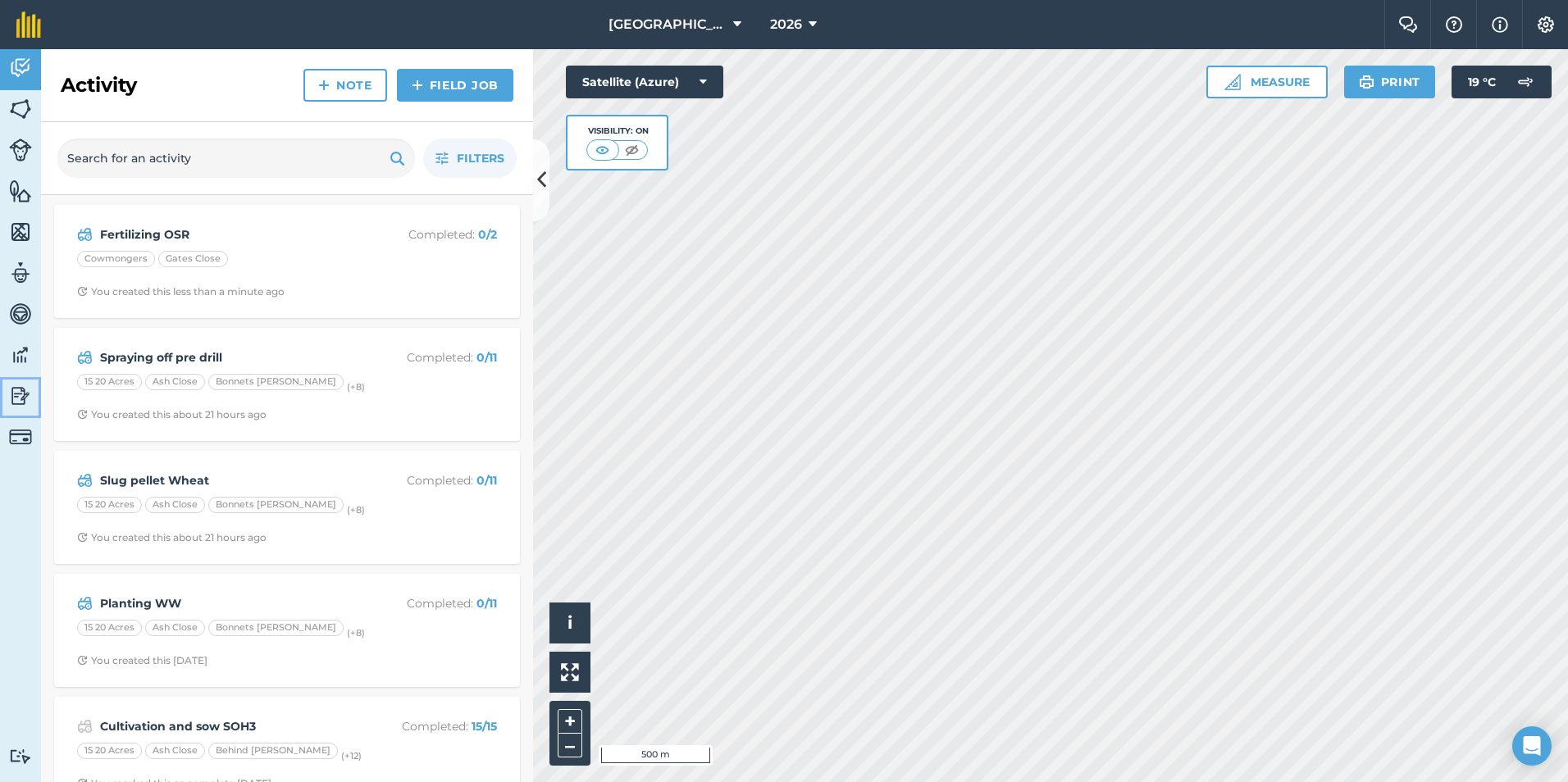
click at [15, 395] on img at bounding box center [21, 395] width 23 height 24
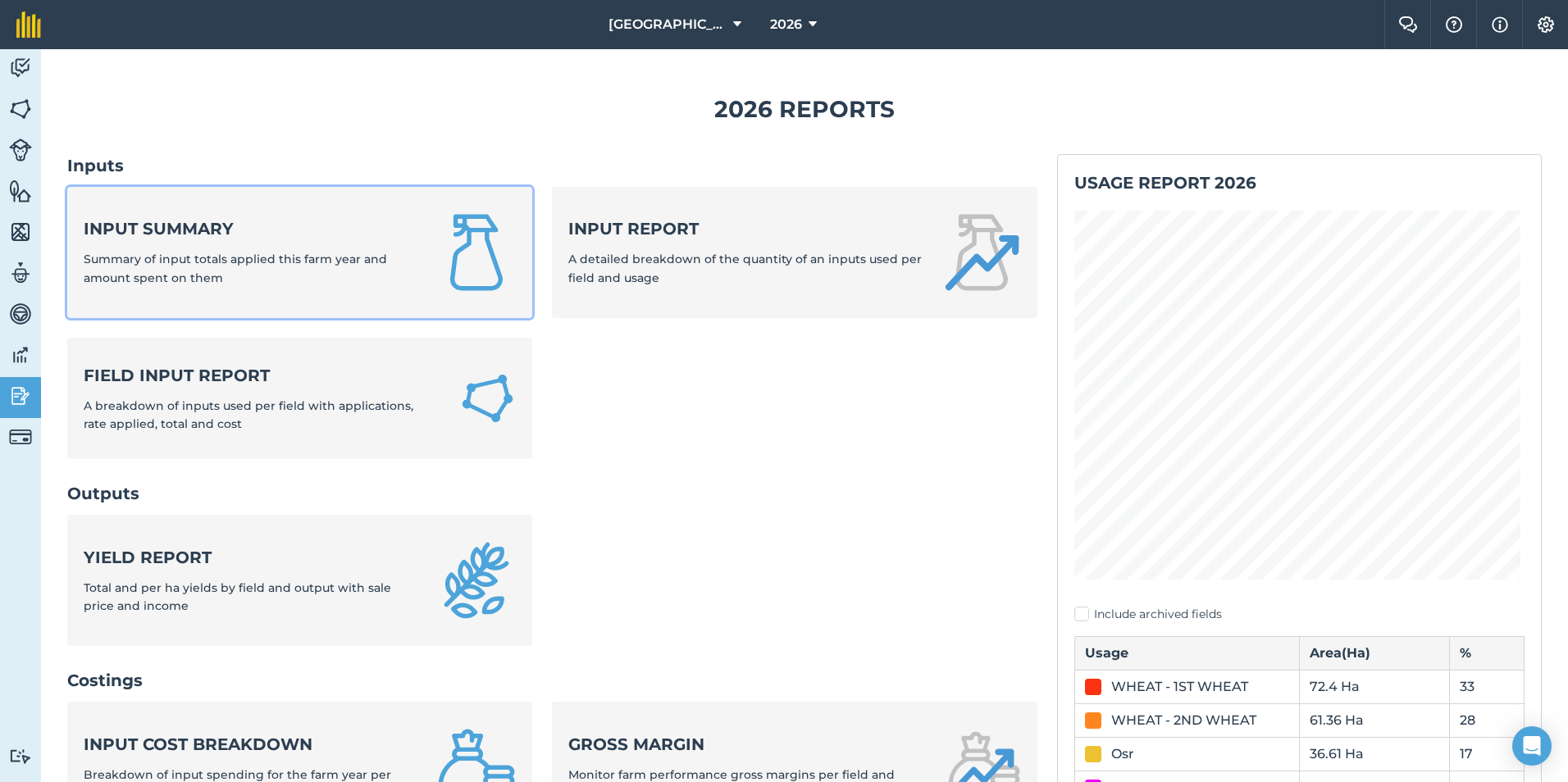
click at [437, 265] on img at bounding box center [476, 252] width 79 height 79
